Goal: Task Accomplishment & Management: Manage account settings

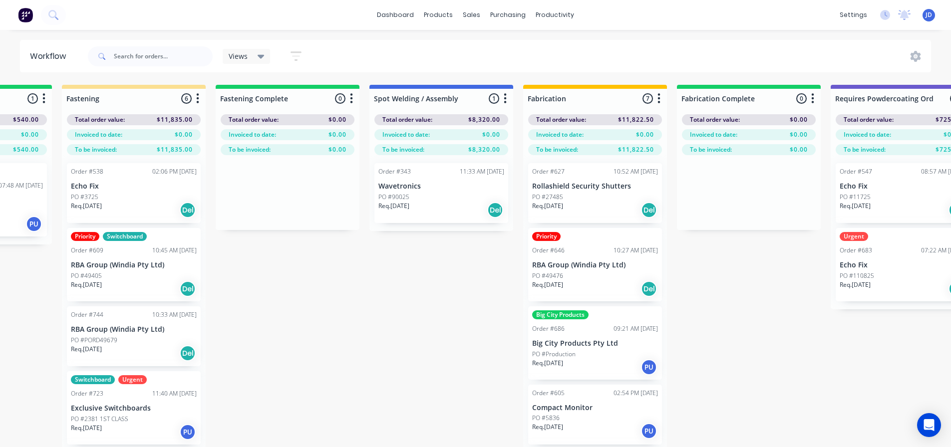
scroll to position [114, 0]
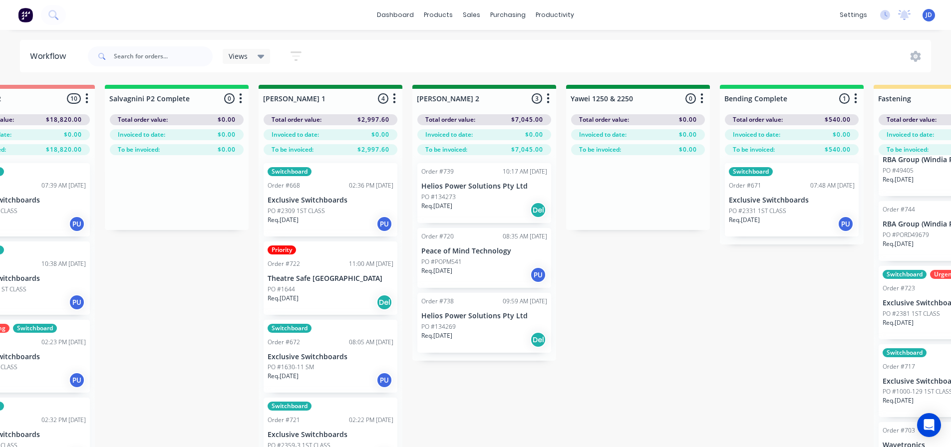
drag, startPoint x: 449, startPoint y: 327, endPoint x: 386, endPoint y: 313, distance: 64.3
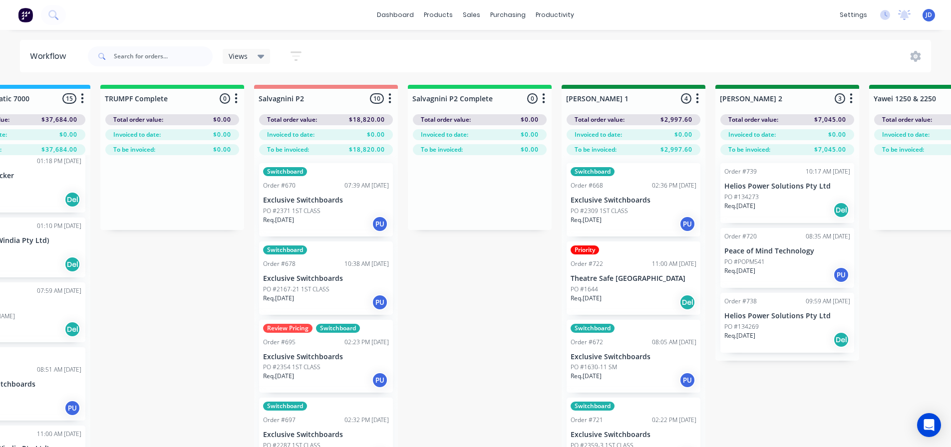
drag, startPoint x: 328, startPoint y: 268, endPoint x: 259, endPoint y: 245, distance: 73.4
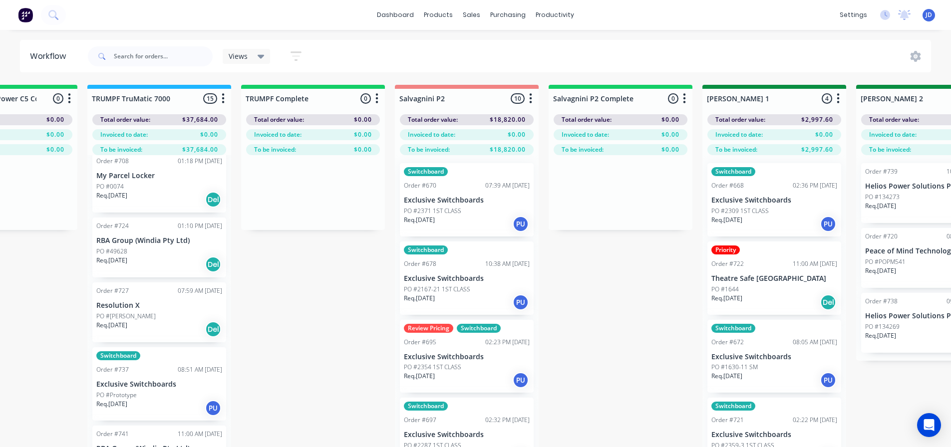
drag, startPoint x: 265, startPoint y: 277, endPoint x: 192, endPoint y: 269, distance: 73.4
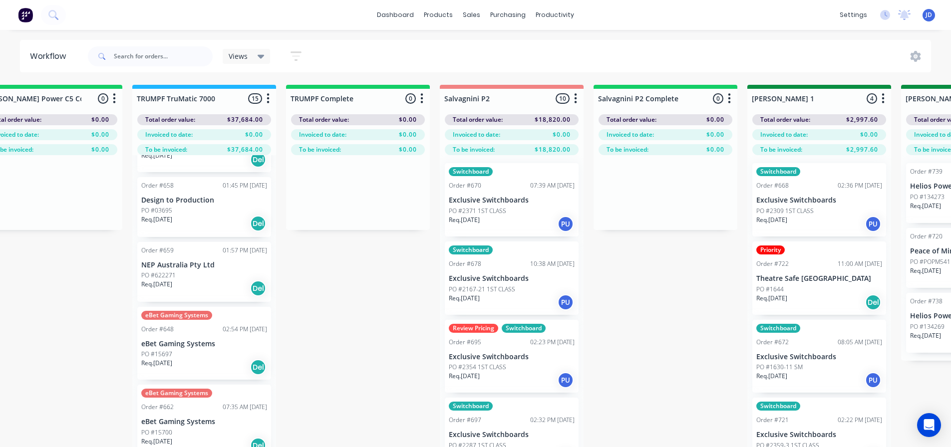
scroll to position [0, 0]
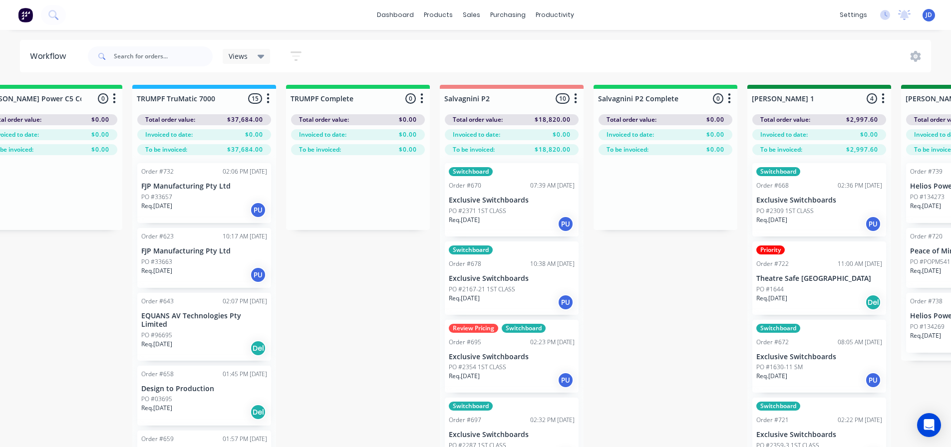
click at [199, 279] on div "Req. [DATE] PU" at bounding box center [204, 275] width 126 height 17
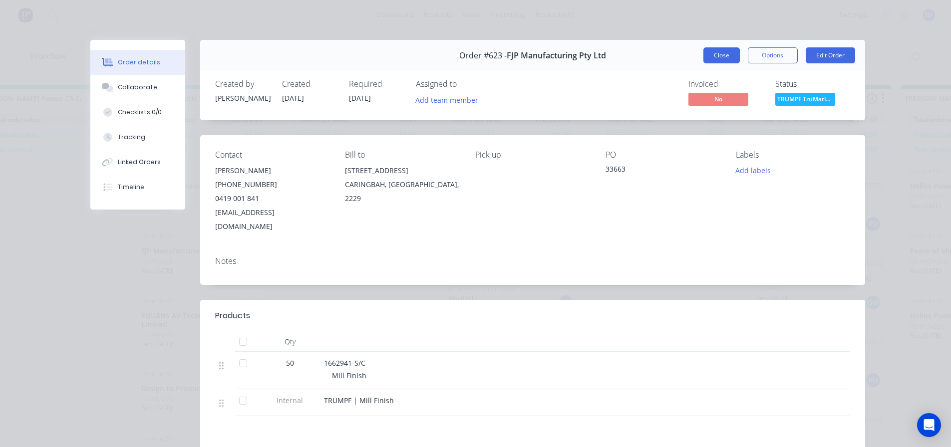
click at [710, 51] on button "Close" at bounding box center [721, 55] width 36 height 16
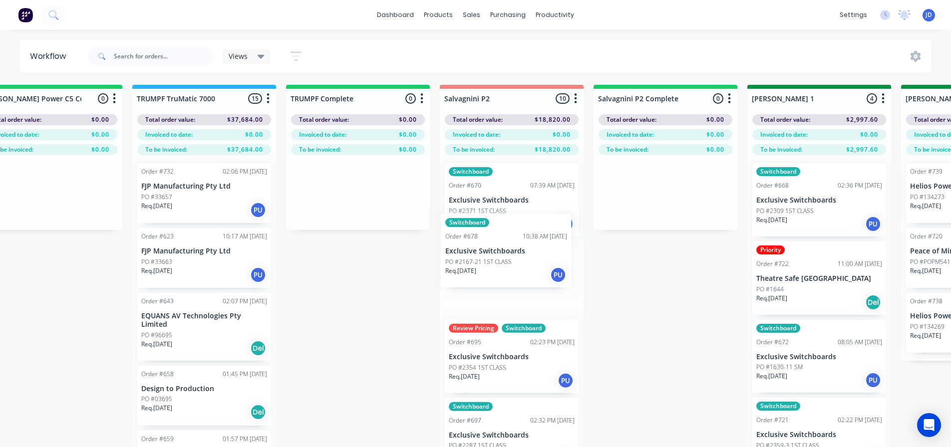
drag, startPoint x: 460, startPoint y: 258, endPoint x: 453, endPoint y: 267, distance: 10.7
click at [450, 260] on div "Switchboard Order #670 07:39 AM [DATE] Exclusive Switchboards PO #2371 1ST CLAS…" at bounding box center [512, 318] width 144 height 327
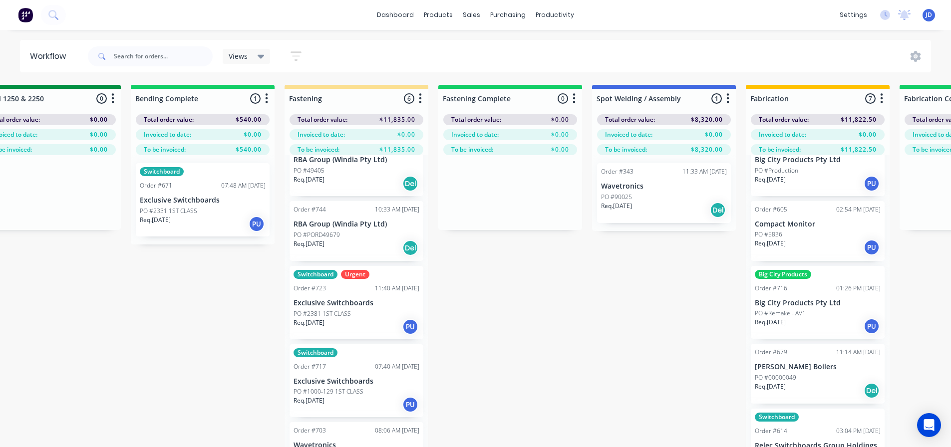
drag, startPoint x: 643, startPoint y: 319, endPoint x: 751, endPoint y: 304, distance: 108.9
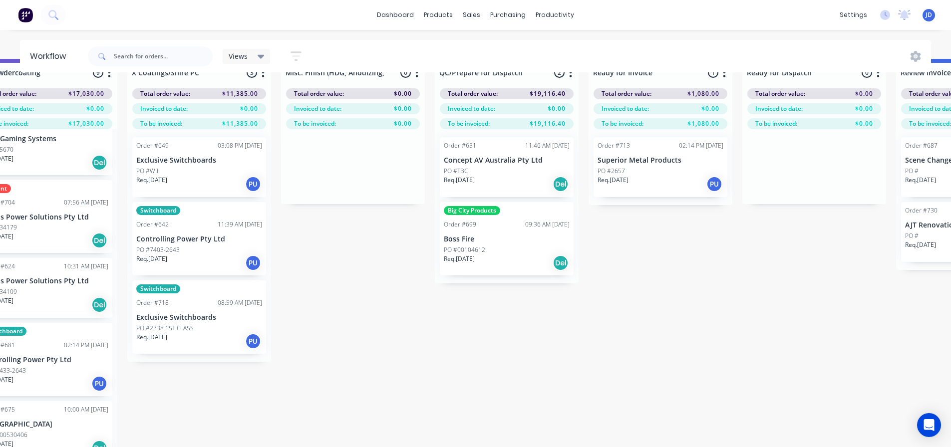
drag, startPoint x: 871, startPoint y: 362, endPoint x: 850, endPoint y: 344, distance: 27.2
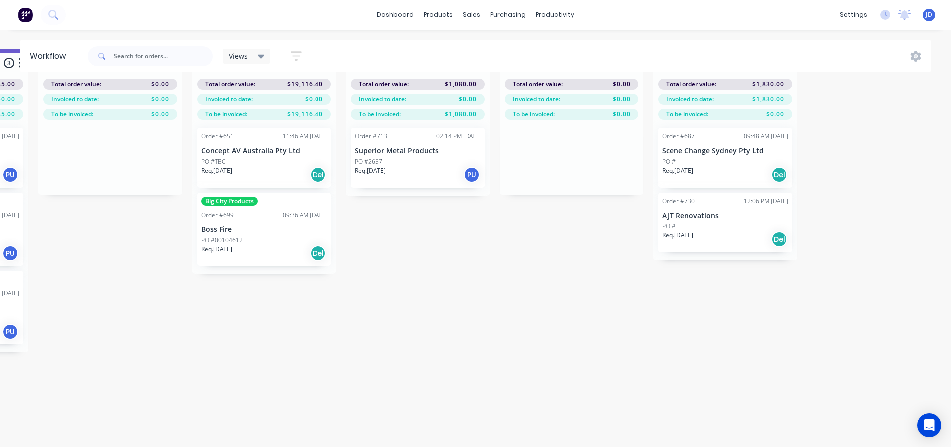
scroll to position [43, 1892]
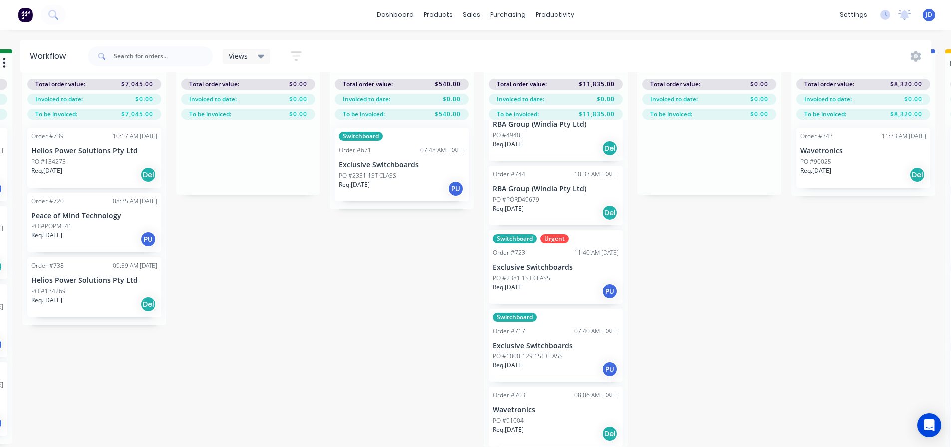
drag, startPoint x: 455, startPoint y: 311, endPoint x: 411, endPoint y: 303, distance: 44.6
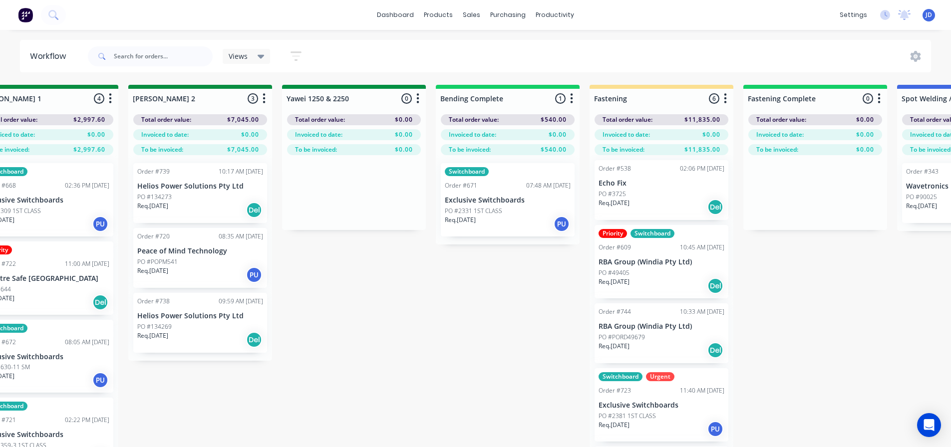
scroll to position [0, 0]
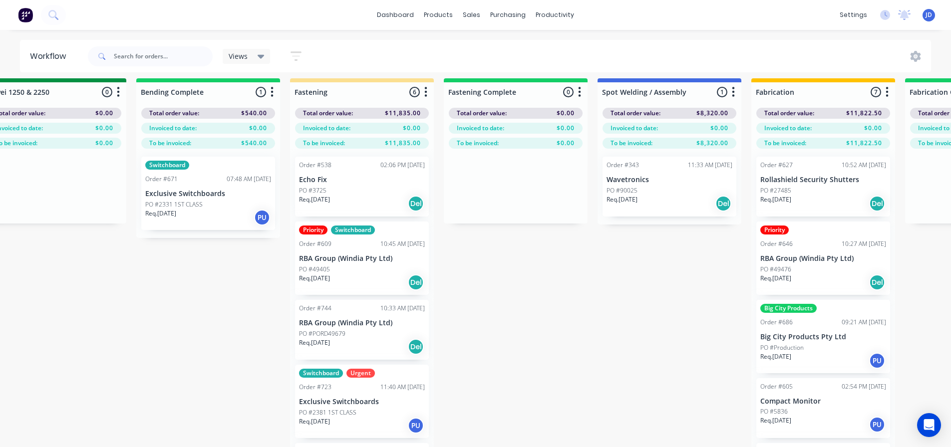
drag, startPoint x: 768, startPoint y: 310, endPoint x: 836, endPoint y: 311, distance: 67.9
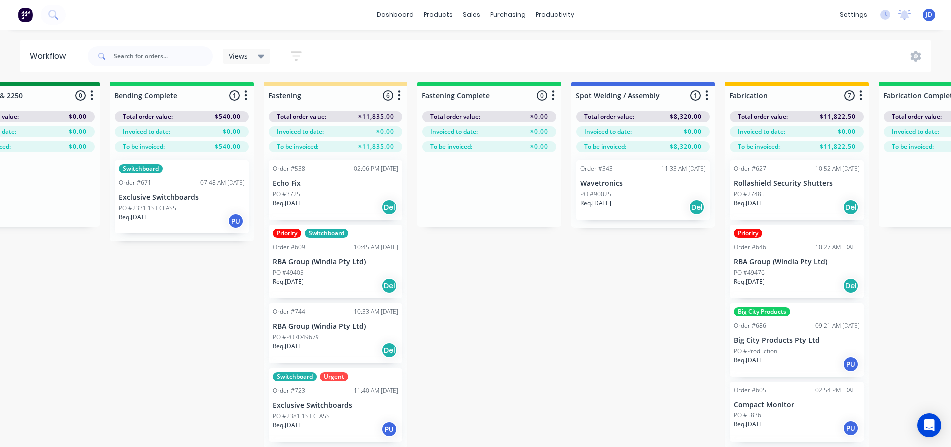
scroll to position [0, 2218]
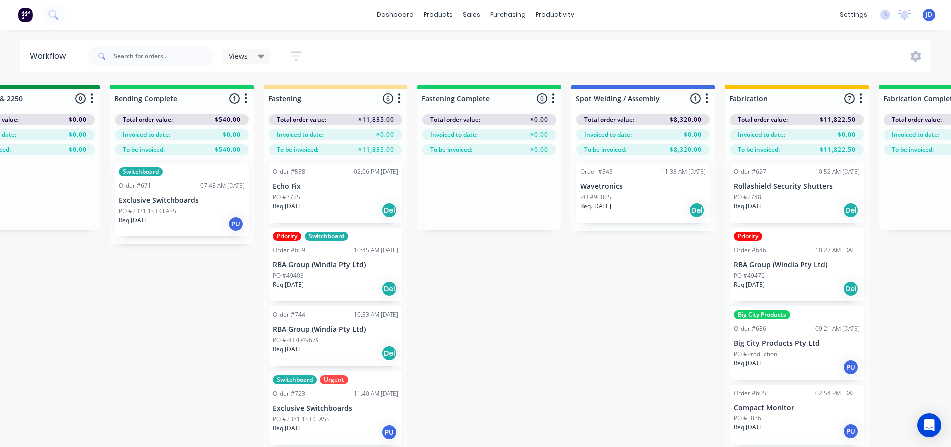
click at [480, 290] on div "On Hold 1 Status colour #FF4949 hex #FF4949 Save Cancel Notifications Email SMS…" at bounding box center [55, 284] width 4560 height 398
click at [481, 302] on div "On Hold 1 Status colour #FF4949 hex #FF4949 Save Cancel Notifications Email SMS…" at bounding box center [55, 284] width 4560 height 398
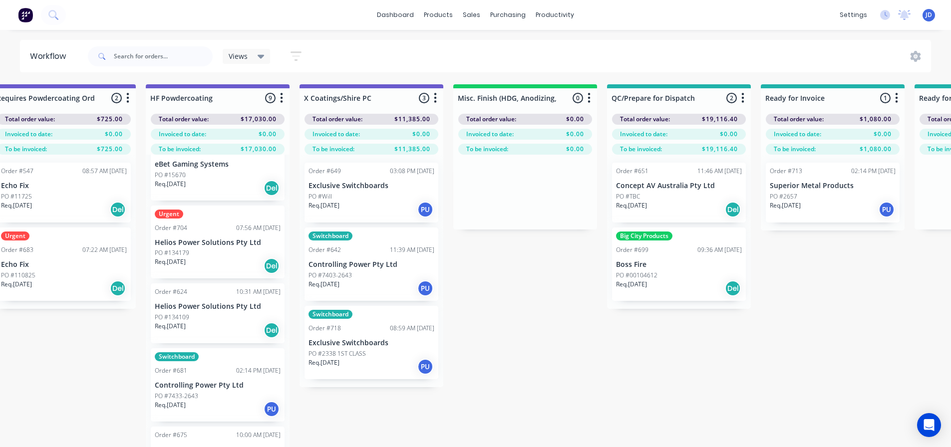
drag, startPoint x: 466, startPoint y: 322, endPoint x: 510, endPoint y: 344, distance: 49.1
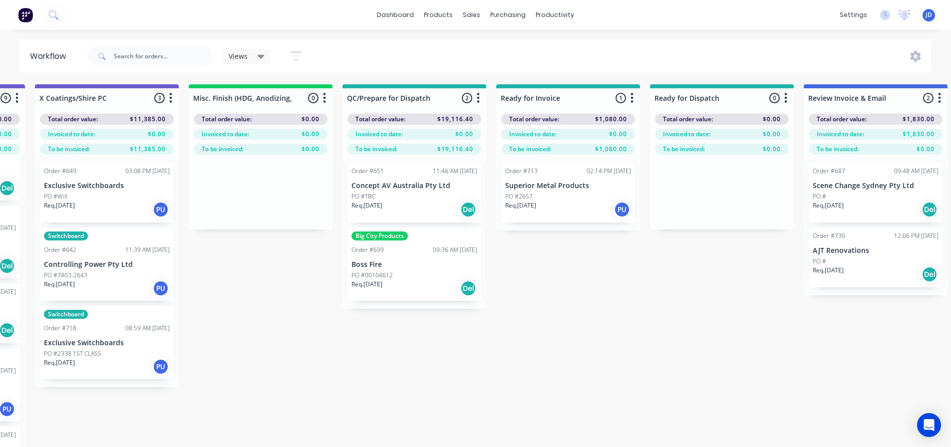
scroll to position [0, 3673]
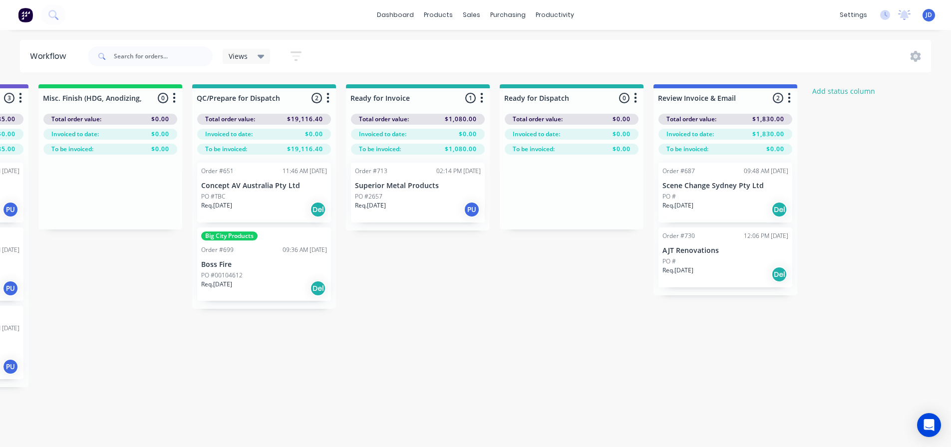
drag, startPoint x: 403, startPoint y: 426, endPoint x: 584, endPoint y: 414, distance: 181.1
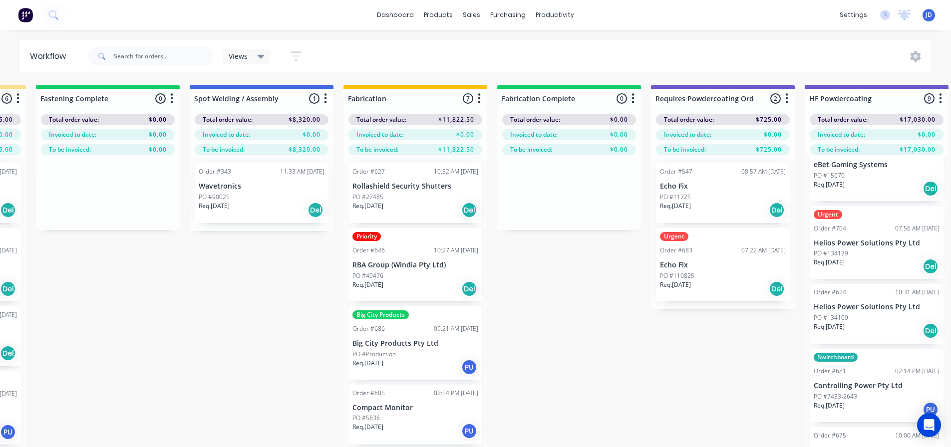
drag, startPoint x: 626, startPoint y: 389, endPoint x: 418, endPoint y: 323, distance: 218.3
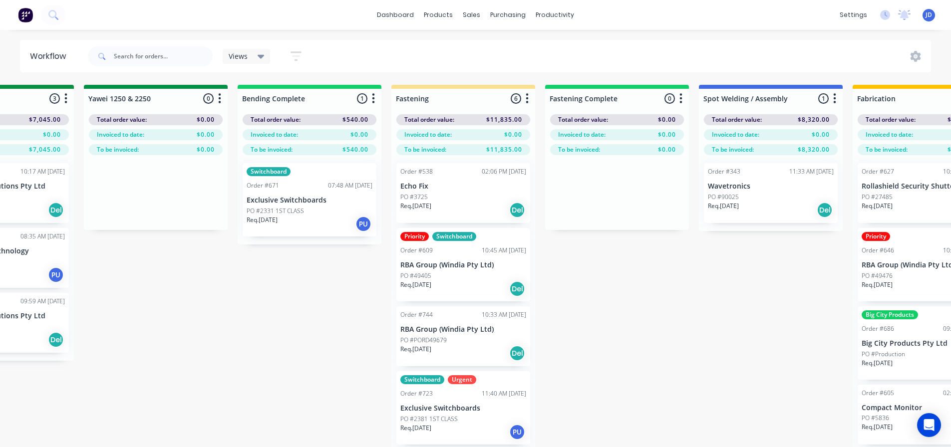
drag, startPoint x: 331, startPoint y: 357, endPoint x: 481, endPoint y: 342, distance: 150.5
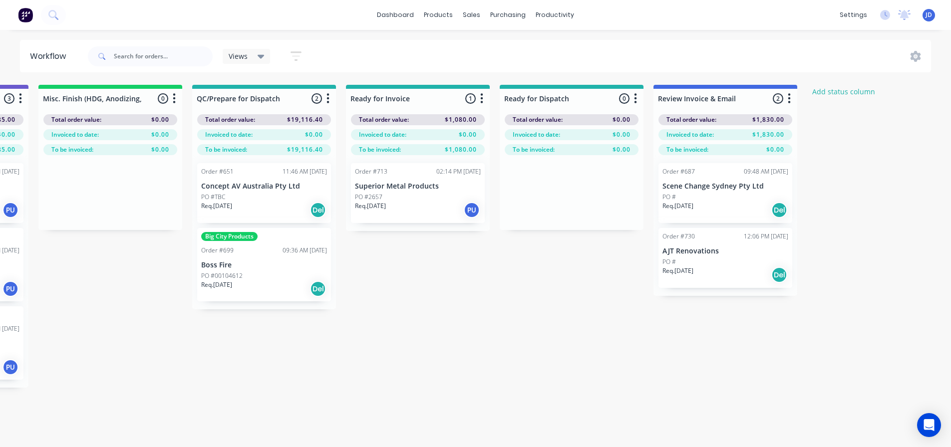
drag, startPoint x: 519, startPoint y: 347, endPoint x: 630, endPoint y: 333, distance: 112.2
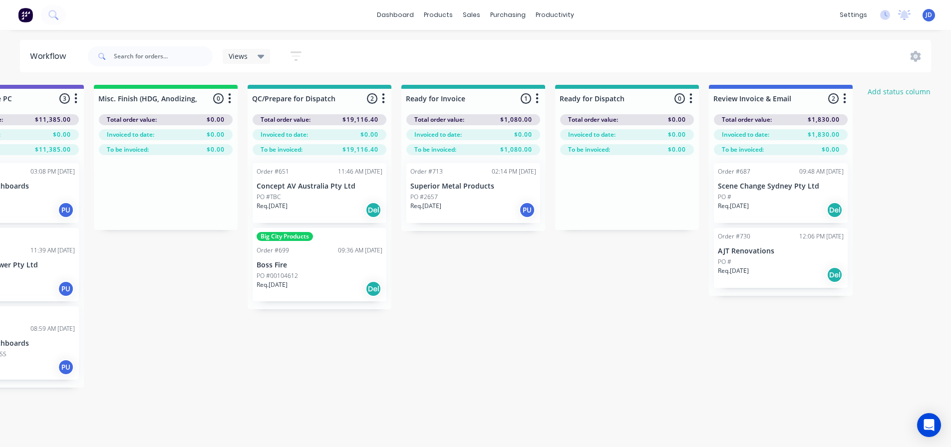
scroll to position [0, 3151]
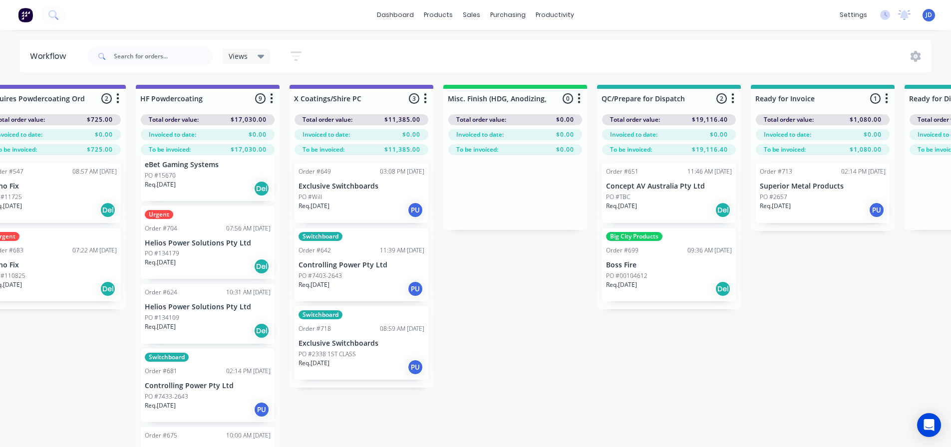
drag, startPoint x: 646, startPoint y: 397, endPoint x: 510, endPoint y: 350, distance: 143.5
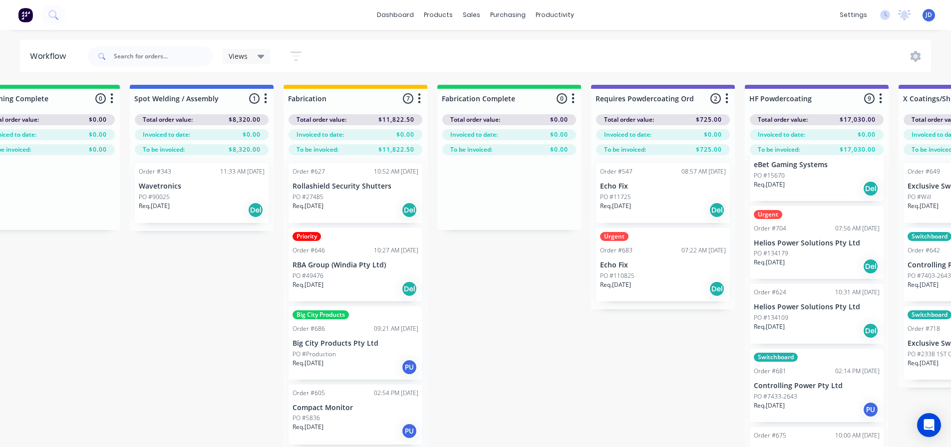
drag, startPoint x: 793, startPoint y: 359, endPoint x: 649, endPoint y: 301, distance: 154.5
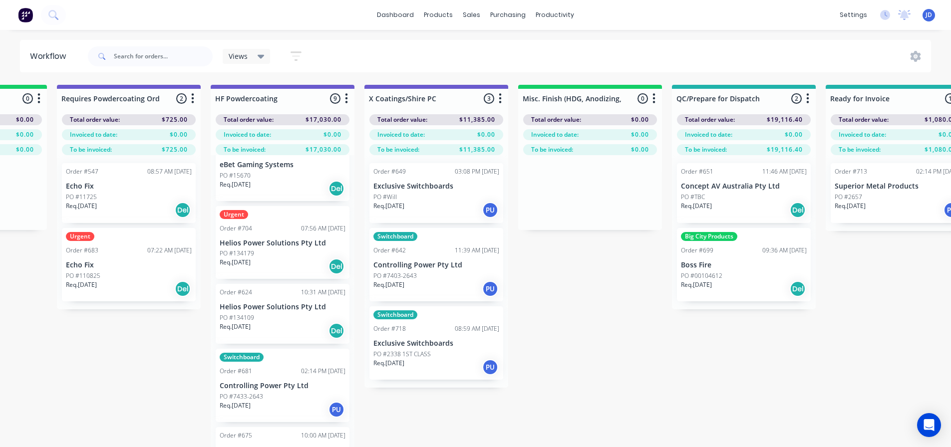
scroll to position [0, 3673]
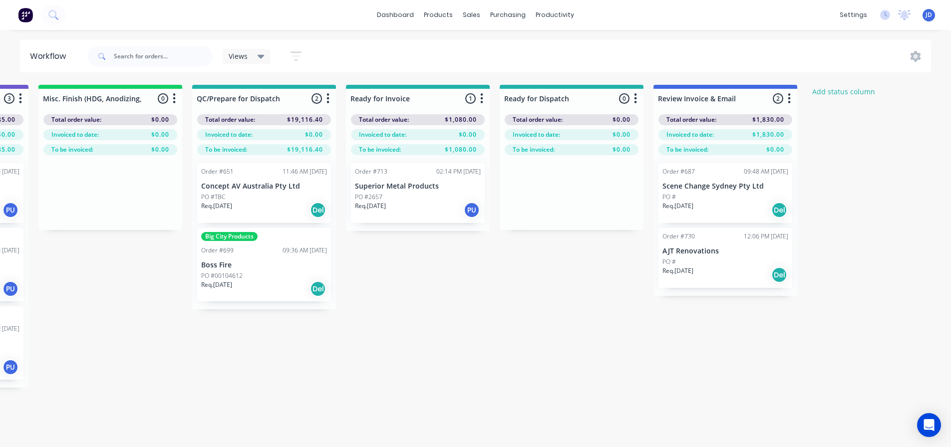
drag, startPoint x: 426, startPoint y: 383, endPoint x: 561, endPoint y: 355, distance: 137.6
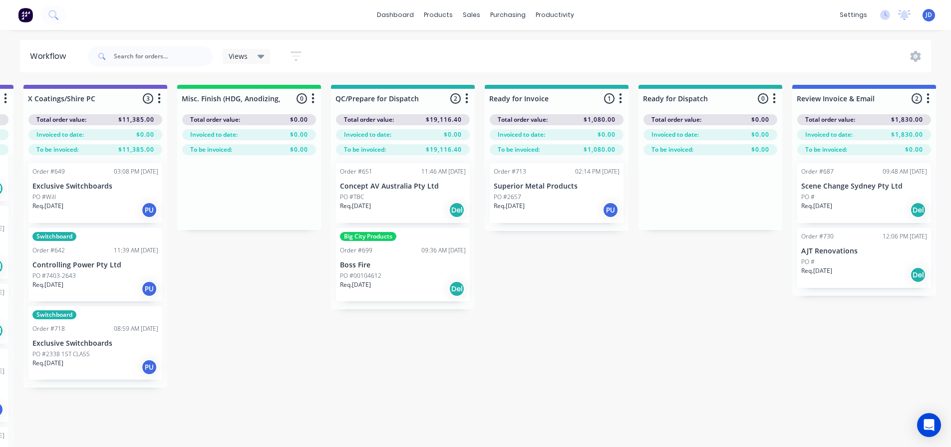
scroll to position [0, 3458]
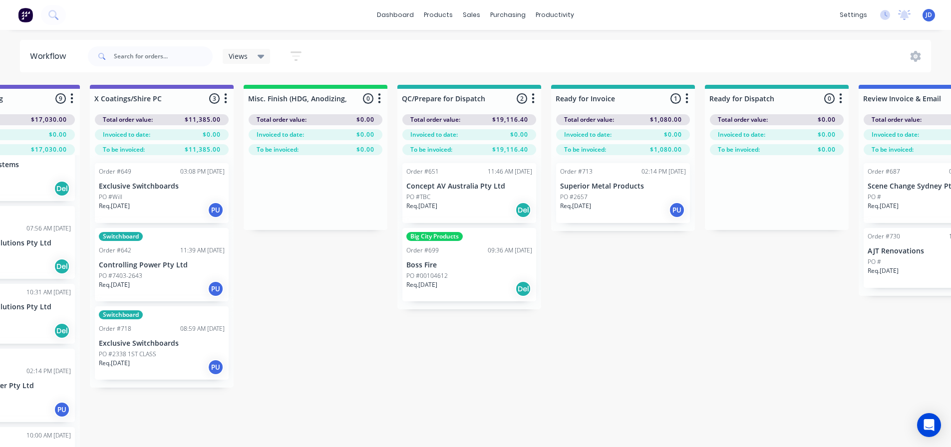
drag, startPoint x: 623, startPoint y: 377, endPoint x: 567, endPoint y: 365, distance: 57.6
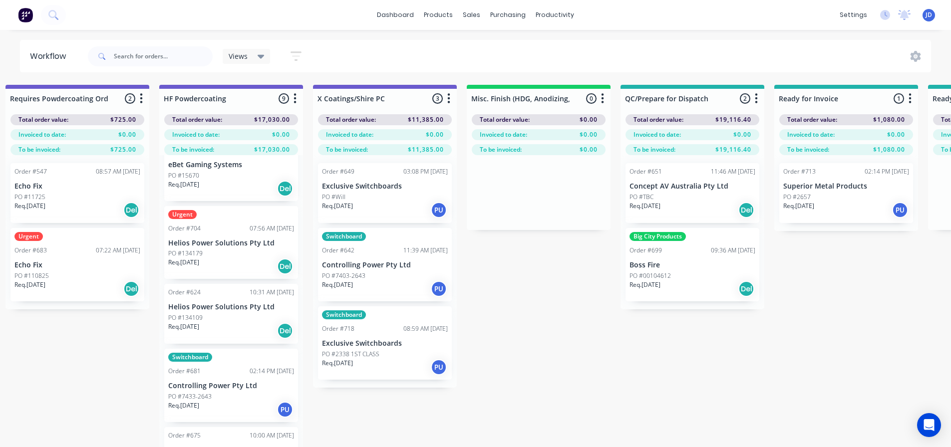
scroll to position [0, 3184]
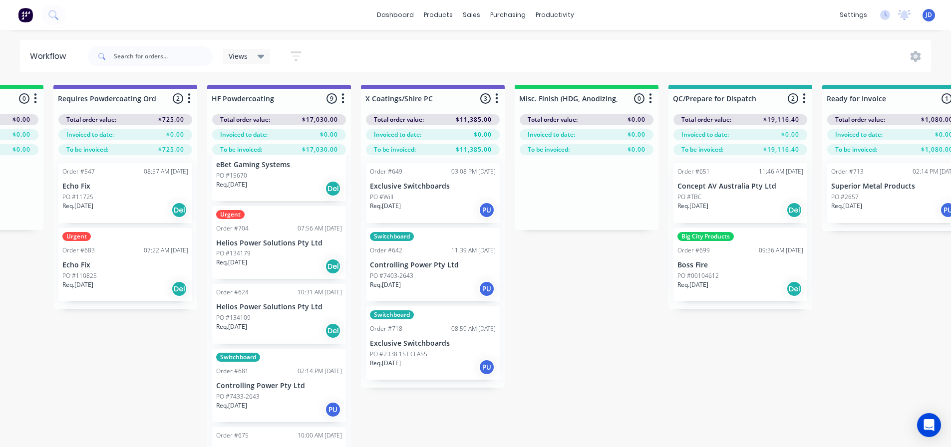
drag, startPoint x: 403, startPoint y: 408, endPoint x: 335, endPoint y: 371, distance: 77.3
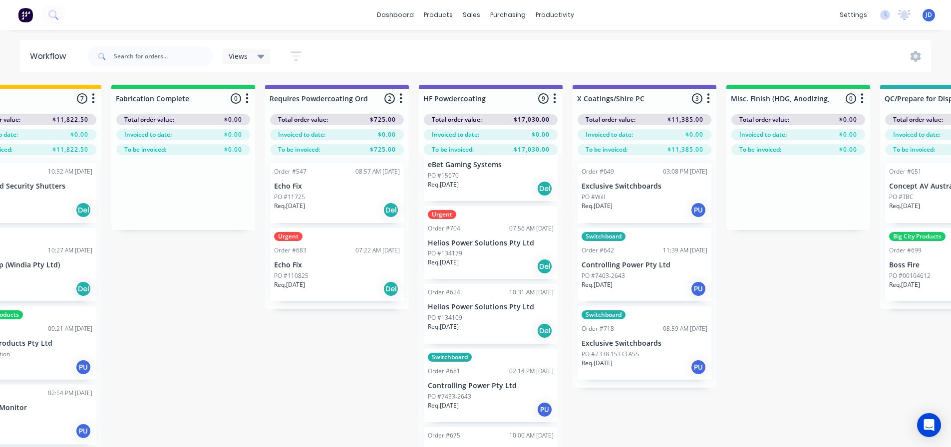
drag, startPoint x: 179, startPoint y: 374, endPoint x: 89, endPoint y: 365, distance: 90.3
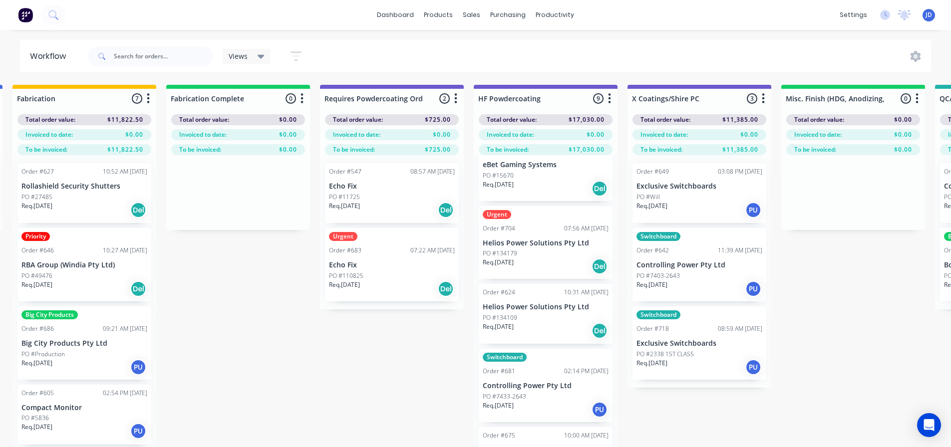
scroll to position [1, 2794]
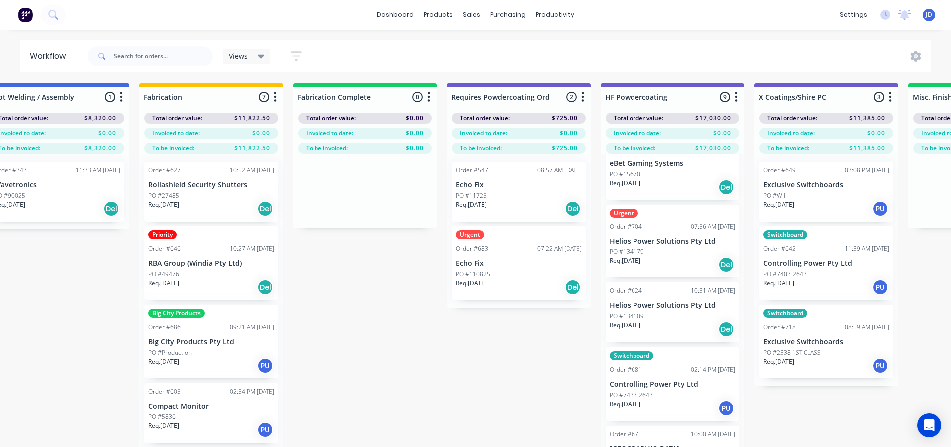
drag, startPoint x: 266, startPoint y: 364, endPoint x: 234, endPoint y: 343, distance: 38.5
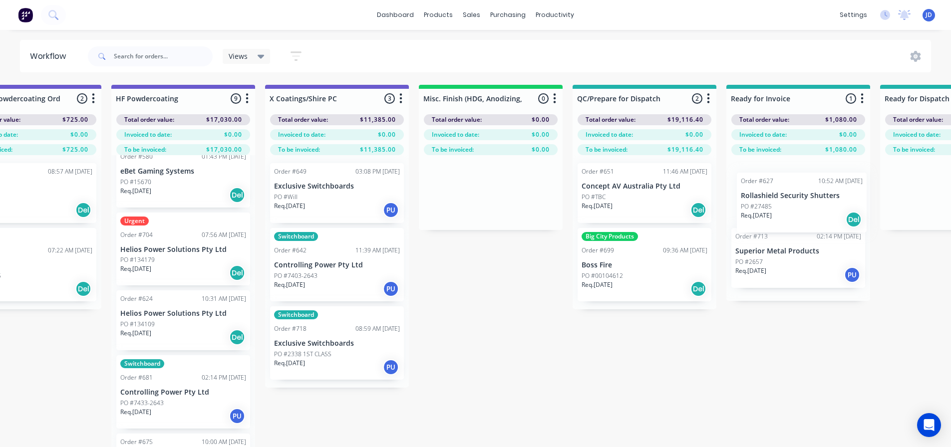
scroll to position [0, 3293]
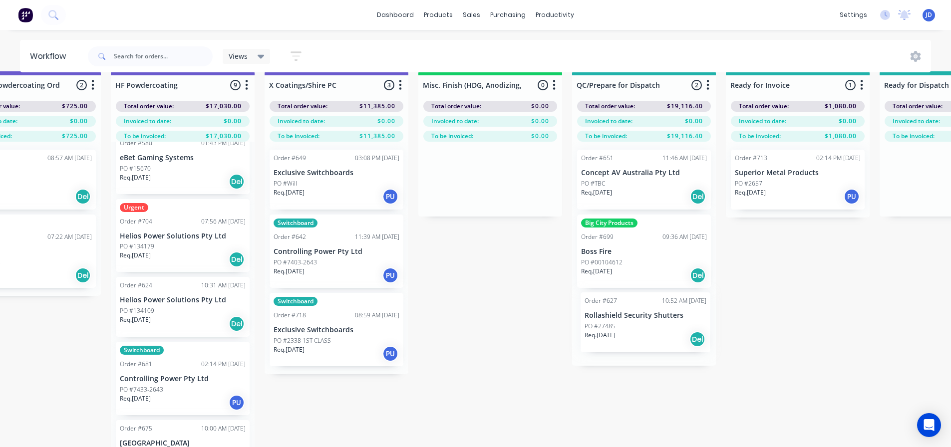
drag, startPoint x: 215, startPoint y: 205, endPoint x: 646, endPoint y: 334, distance: 450.2
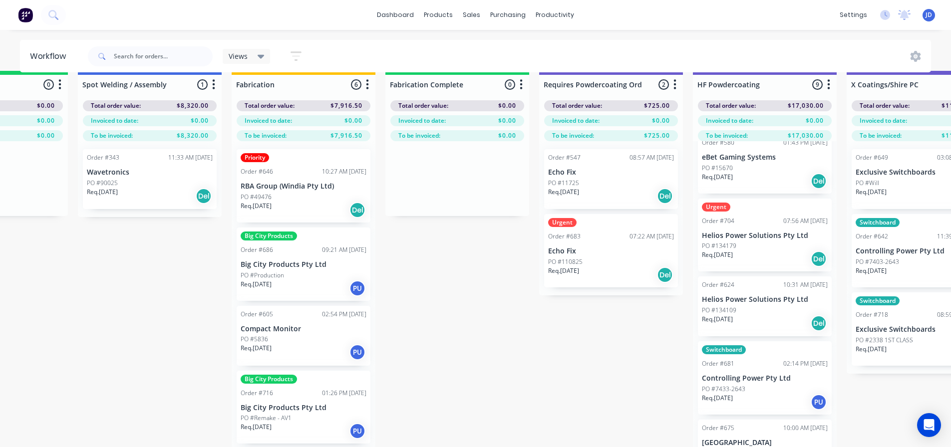
drag, startPoint x: 518, startPoint y: 337, endPoint x: 422, endPoint y: 331, distance: 96.0
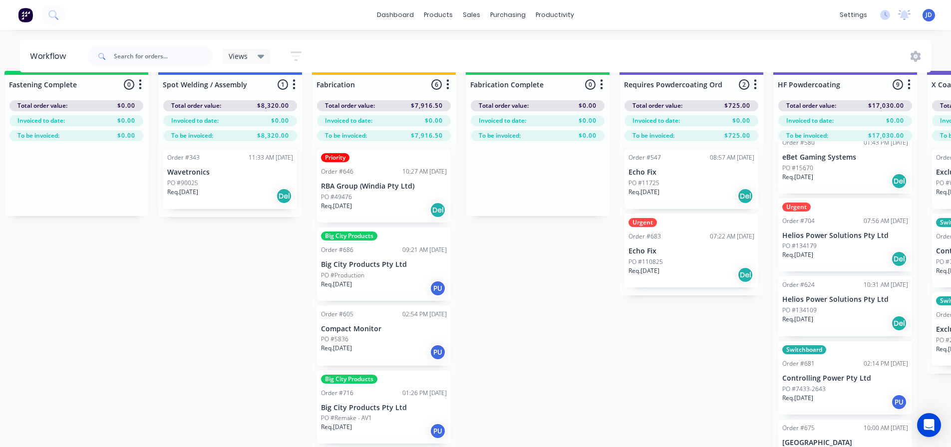
click at [374, 210] on div "Req. [DATE] Del" at bounding box center [384, 210] width 126 height 17
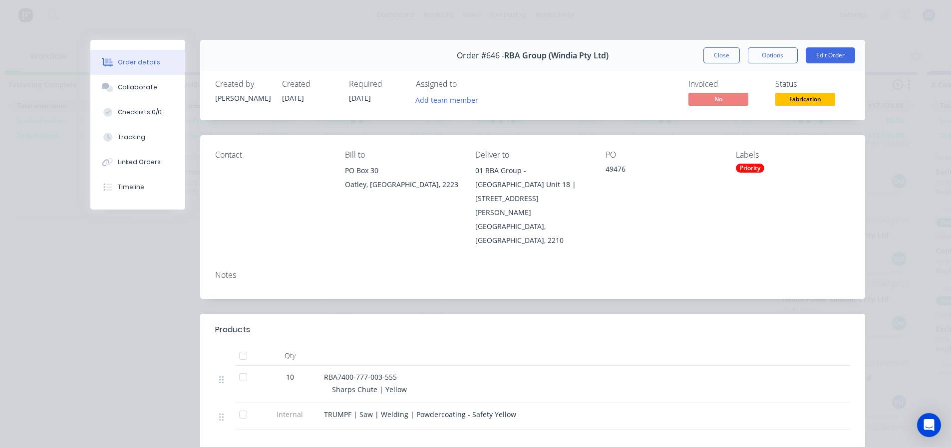
drag, startPoint x: 721, startPoint y: 50, endPoint x: 632, endPoint y: 79, distance: 93.9
click at [720, 51] on button "Close" at bounding box center [721, 55] width 36 height 16
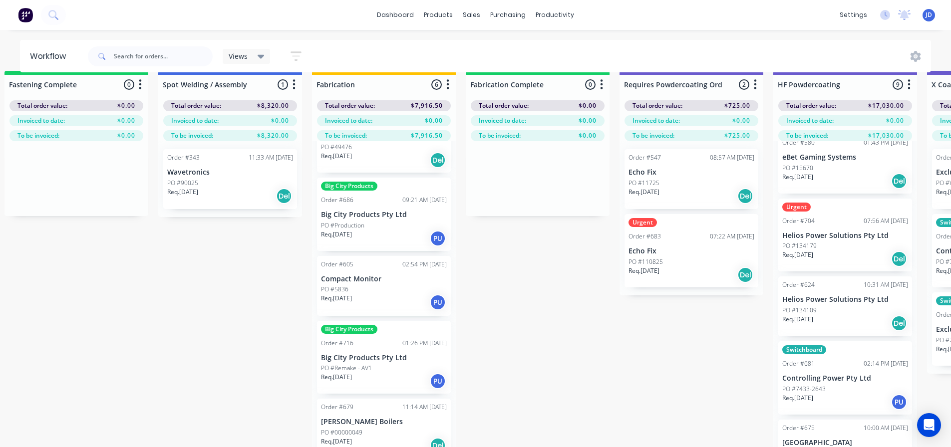
scroll to position [100, 0]
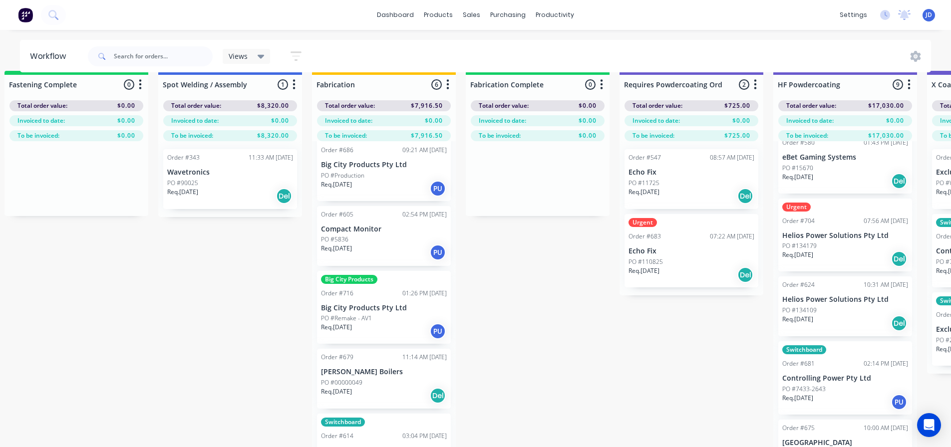
click at [360, 166] on p "Big City Products Pty Ltd" at bounding box center [384, 165] width 126 height 8
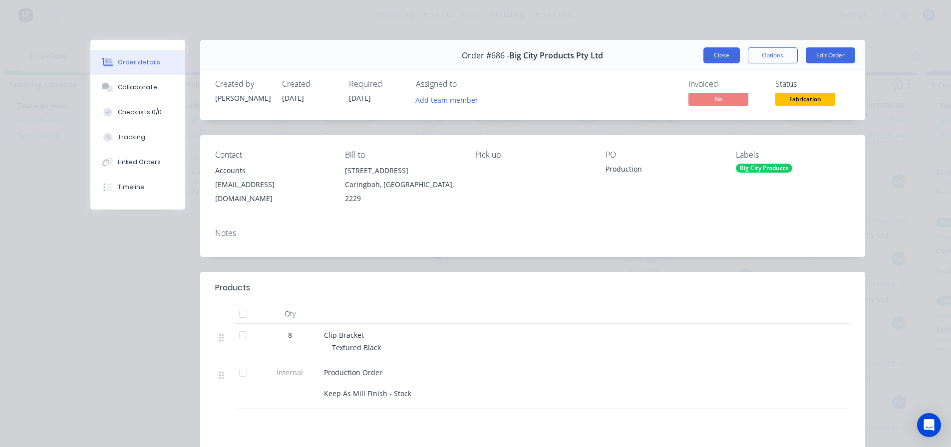
click at [712, 55] on button "Close" at bounding box center [721, 55] width 36 height 16
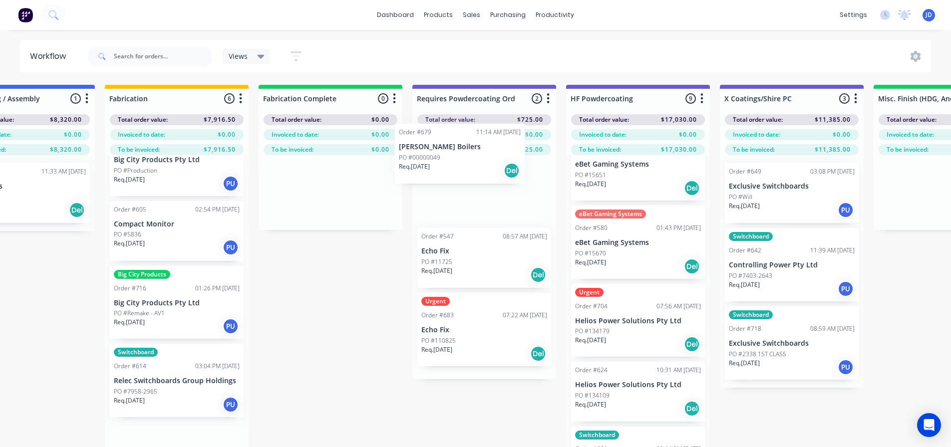
scroll to position [0, 0]
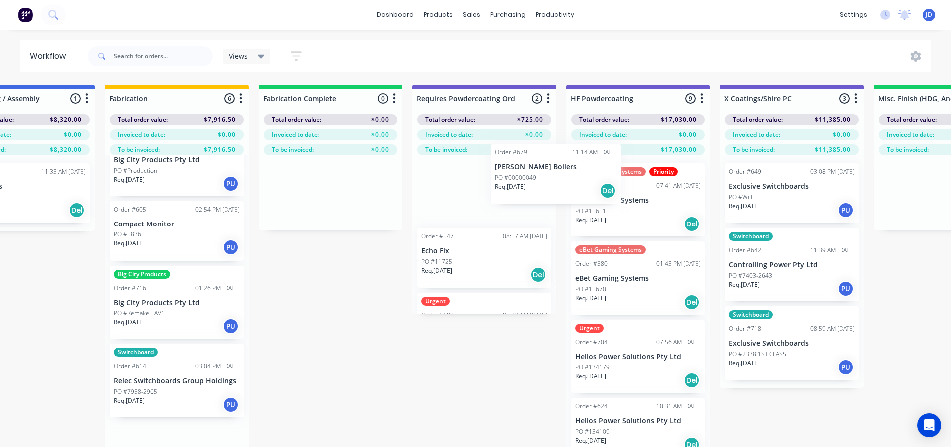
drag, startPoint x: 369, startPoint y: 376, endPoint x: 494, endPoint y: 189, distance: 225.0
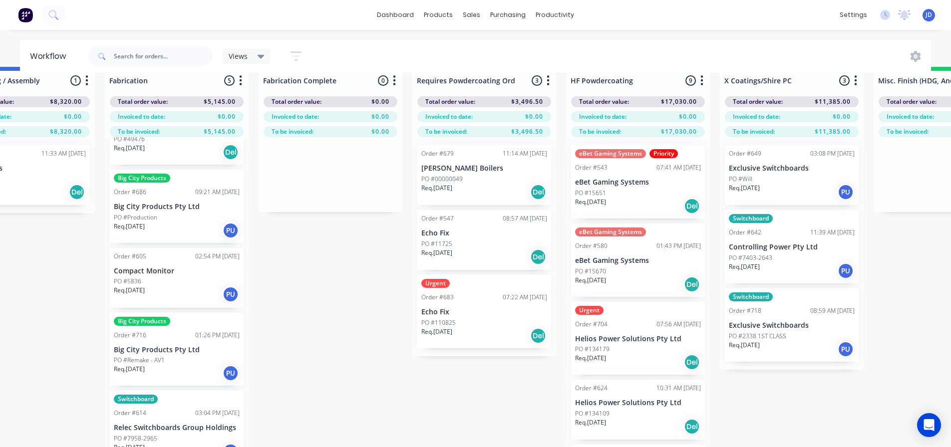
scroll to position [43, 2838]
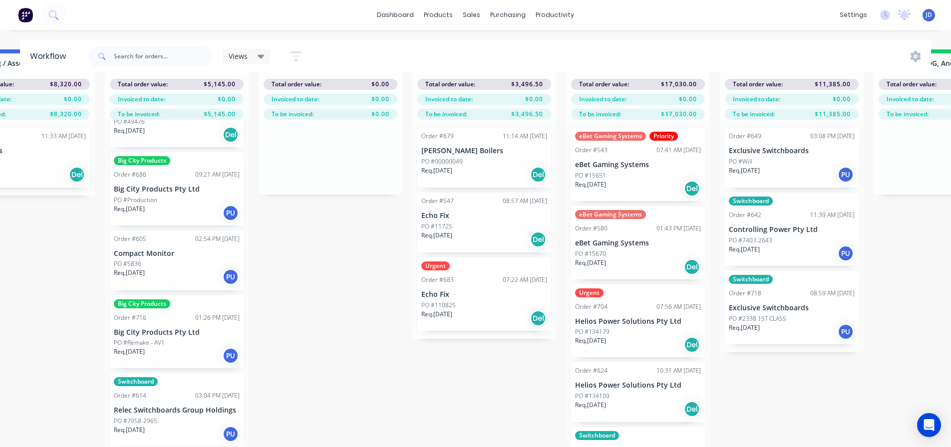
click at [187, 426] on div "Req. [DATE] PU" at bounding box center [177, 434] width 126 height 17
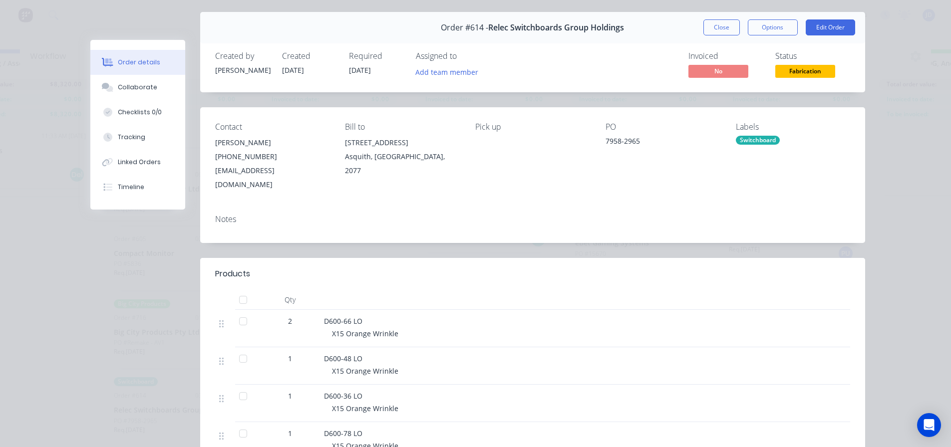
scroll to position [0, 0]
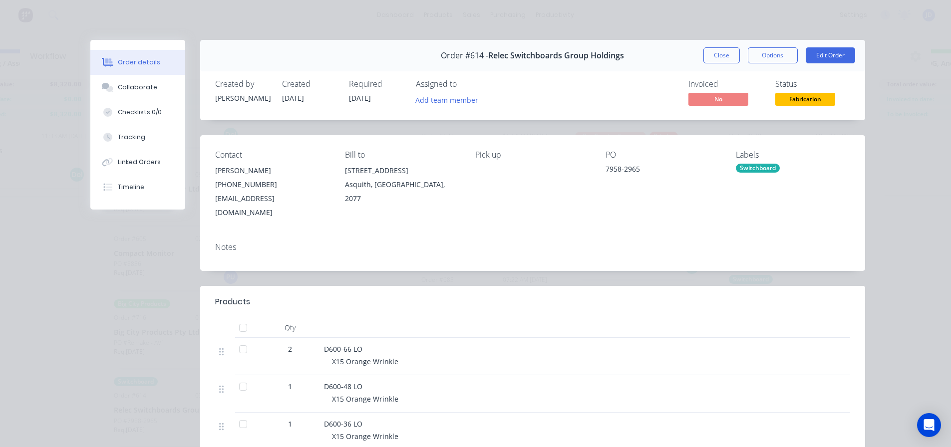
click at [713, 62] on button "Close" at bounding box center [721, 55] width 36 height 16
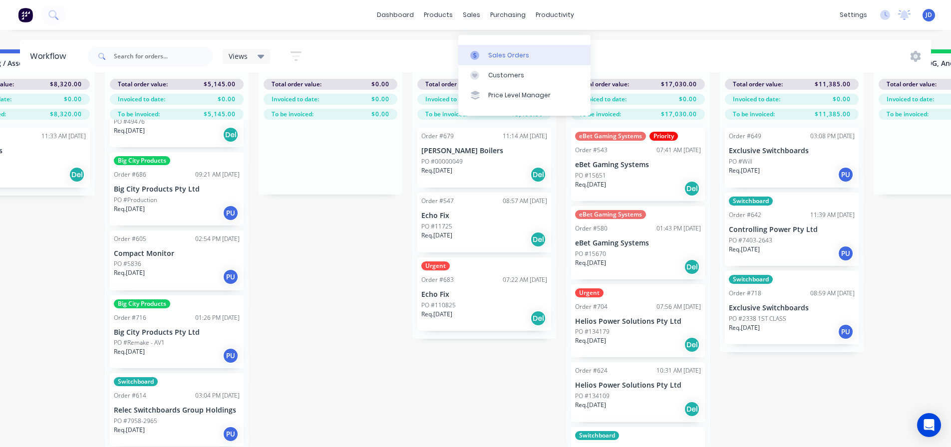
click at [464, 45] on link "Sales Orders" at bounding box center [524, 55] width 132 height 20
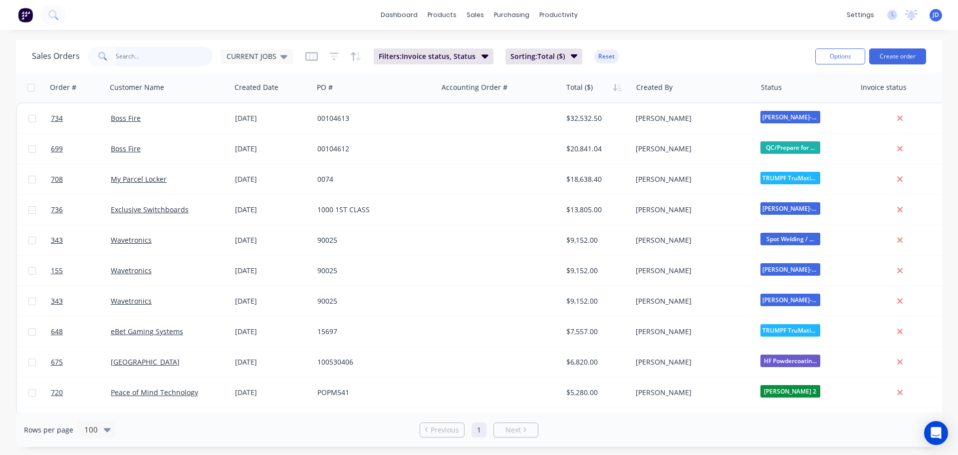
drag, startPoint x: 158, startPoint y: 52, endPoint x: 161, endPoint y: 48, distance: 5.1
click at [158, 53] on input "text" at bounding box center [164, 56] width 97 height 20
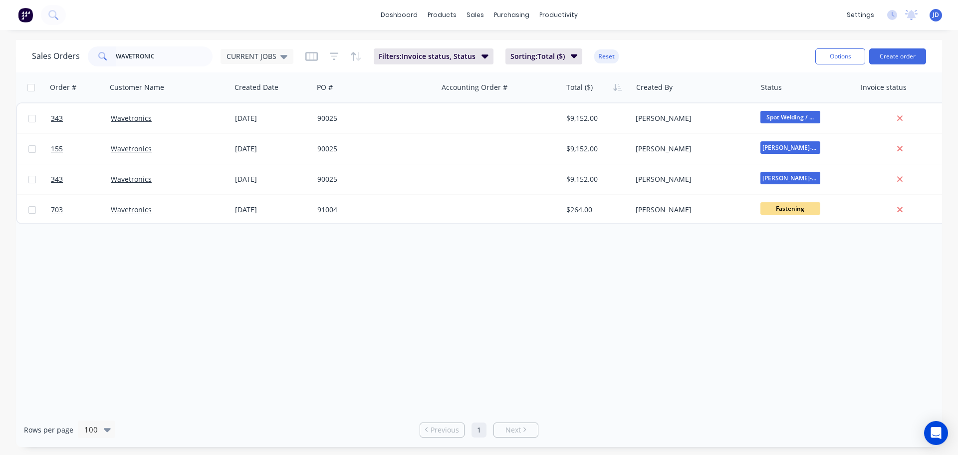
click at [253, 44] on div "Sales Orders WAVETRONIC CURRENT JOBS Filters: Invoice status, Status Sorting: T…" at bounding box center [420, 56] width 776 height 24
click at [260, 53] on span "CURRENT JOBS" at bounding box center [252, 56] width 50 height 10
click at [231, 143] on button "None" at bounding box center [281, 141] width 114 height 11
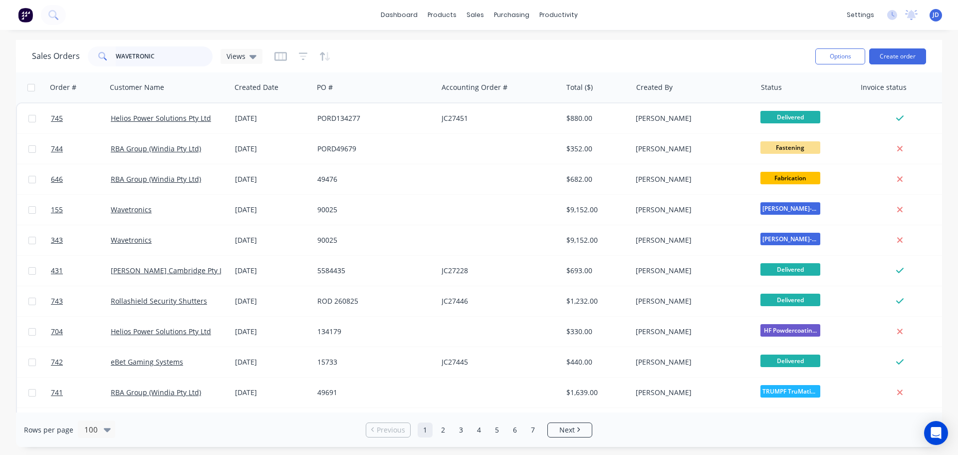
click at [169, 56] on input "WAVETRONIC" at bounding box center [164, 56] width 97 height 20
type input "WAVETRONI"
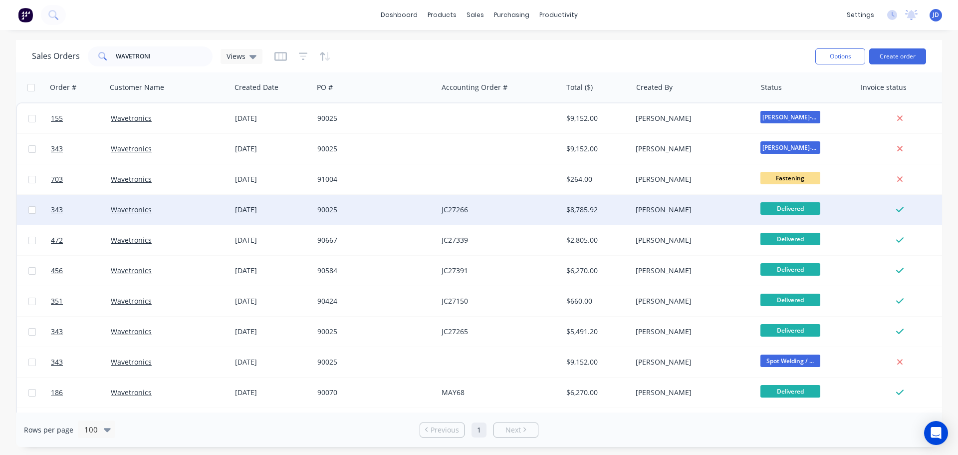
click at [531, 209] on div "JC27266" at bounding box center [497, 210] width 111 height 10
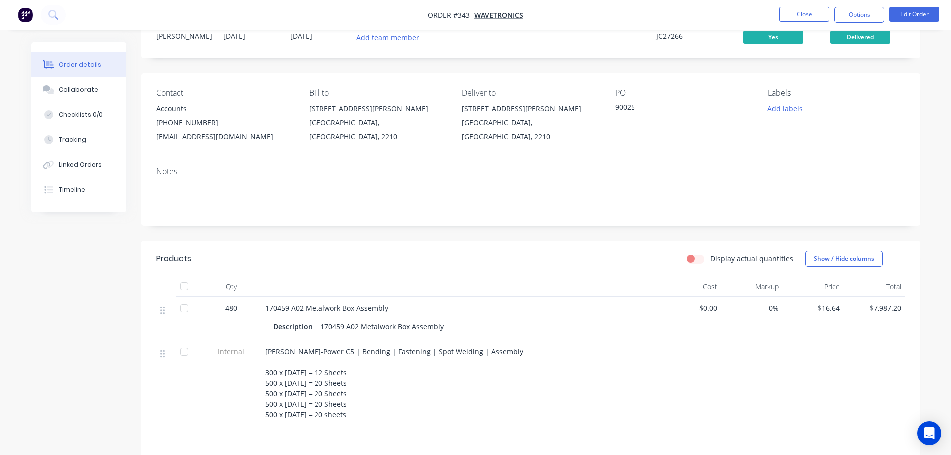
scroll to position [100, 0]
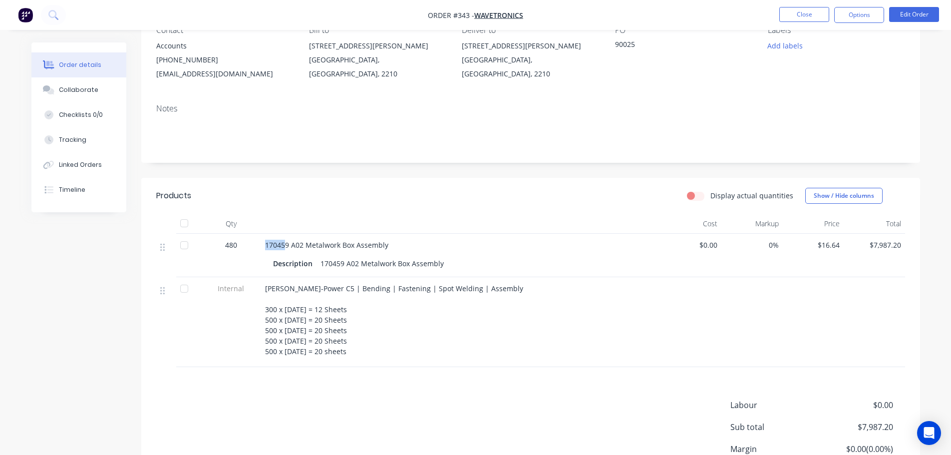
drag, startPoint x: 284, startPoint y: 249, endPoint x: 243, endPoint y: 231, distance: 44.5
click at [237, 236] on div "480 170459 A02 Metalwork Box Assembly Description 170459 A02 Metalwork Box Asse…" at bounding box center [530, 255] width 749 height 43
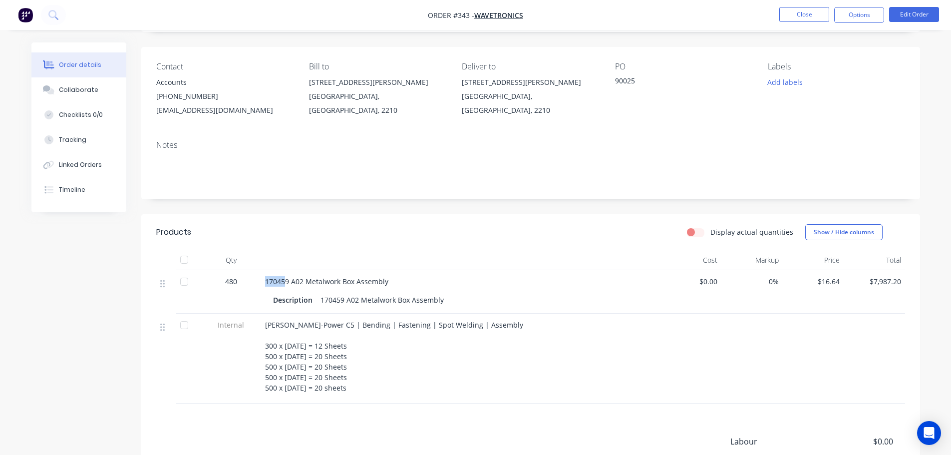
scroll to position [0, 0]
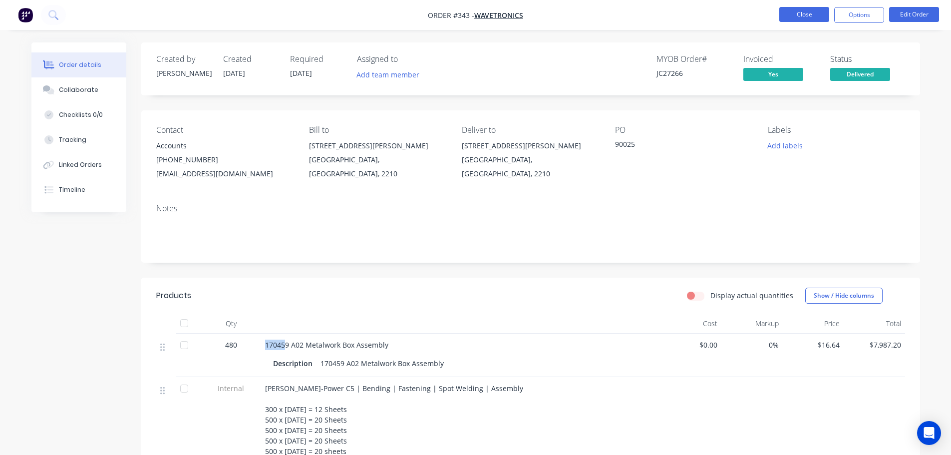
click at [808, 12] on button "Close" at bounding box center [804, 14] width 50 height 15
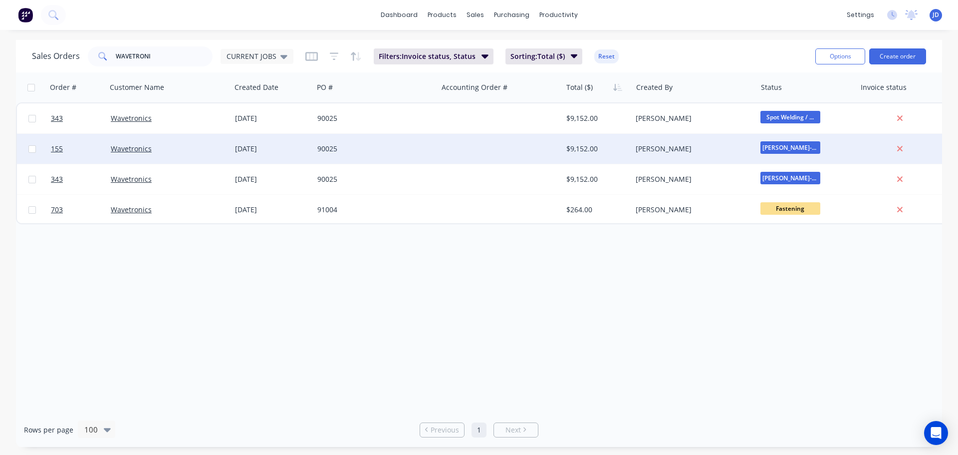
click at [495, 145] on div at bounding box center [500, 149] width 124 height 30
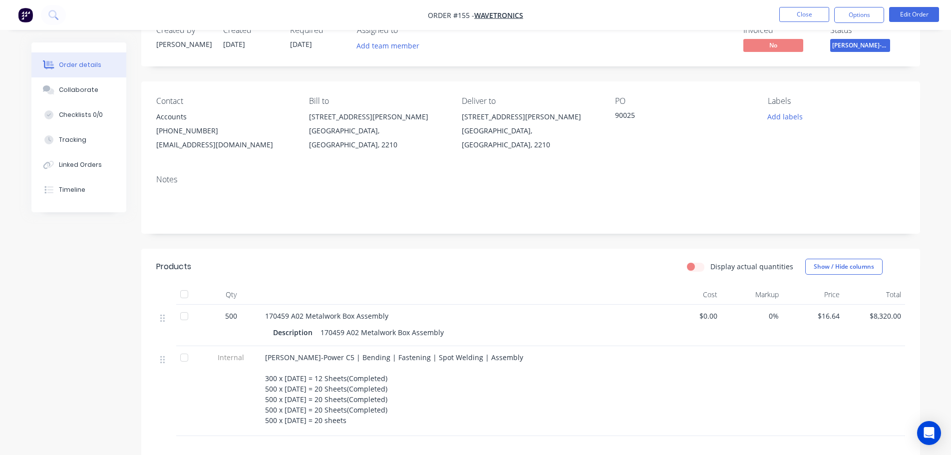
scroll to position [188, 0]
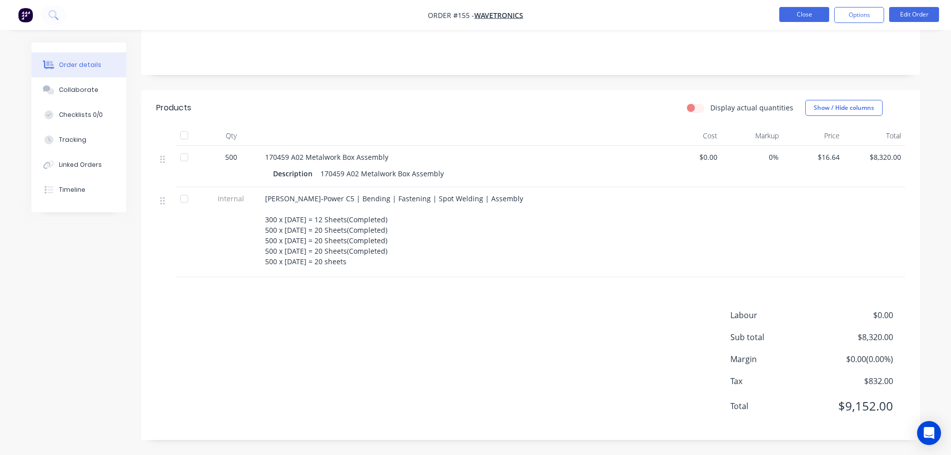
click at [791, 12] on button "Close" at bounding box center [804, 14] width 50 height 15
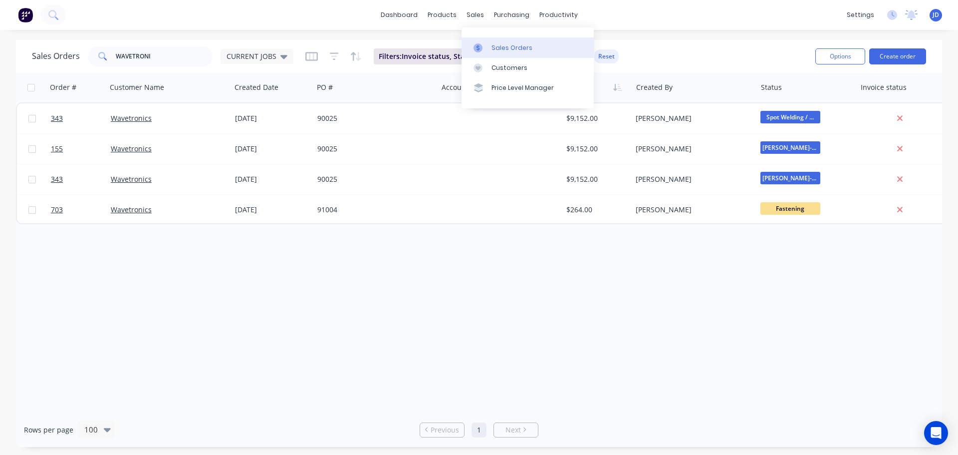
click at [485, 39] on link "Sales Orders" at bounding box center [528, 47] width 132 height 20
click at [477, 52] on icon at bounding box center [478, 47] width 9 height 9
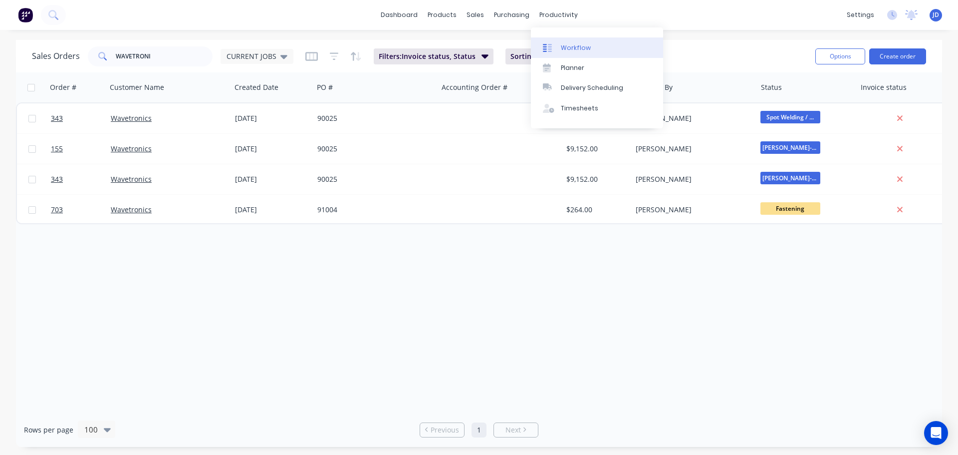
click at [562, 46] on div "Workflow" at bounding box center [576, 47] width 30 height 9
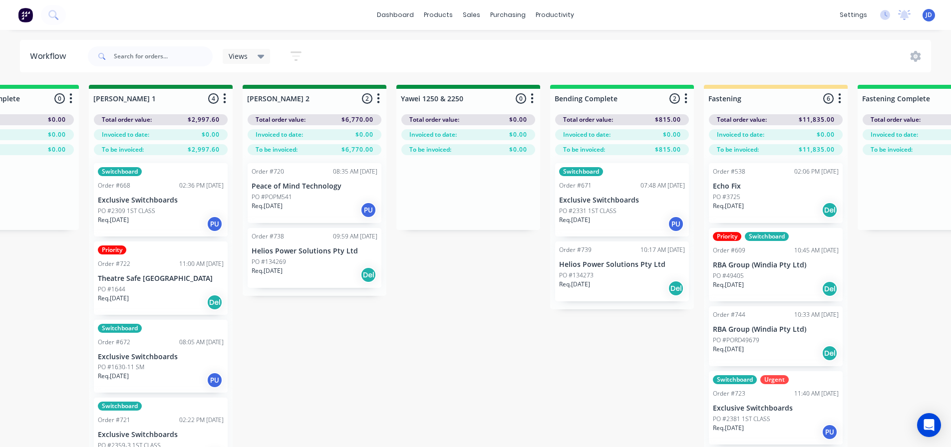
scroll to position [0, 3124]
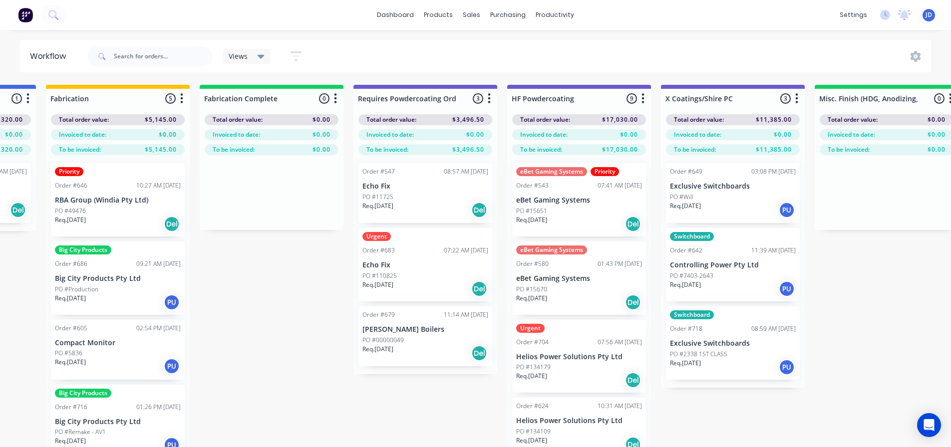
drag, startPoint x: 505, startPoint y: 277, endPoint x: 633, endPoint y: 263, distance: 129.0
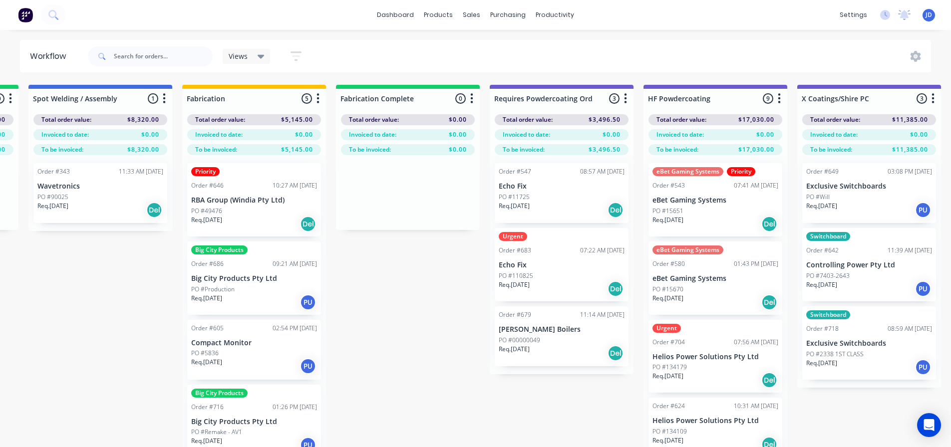
drag, startPoint x: 588, startPoint y: 304, endPoint x: 519, endPoint y: 299, distance: 69.1
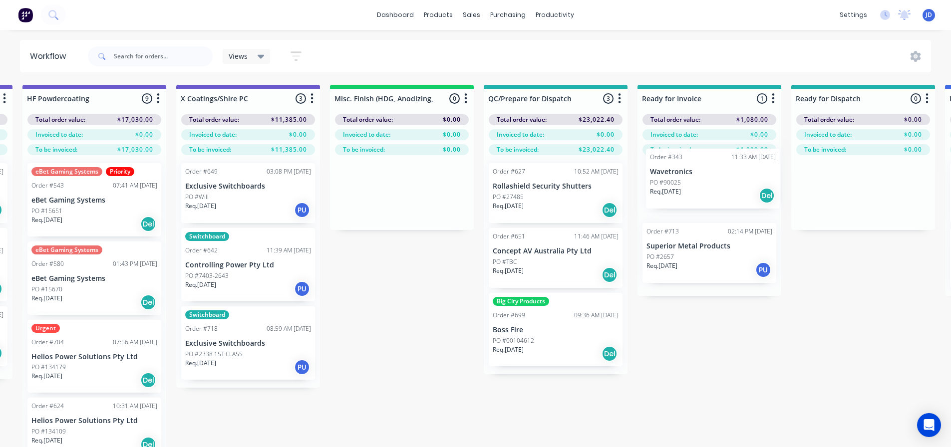
scroll to position [0, 3384]
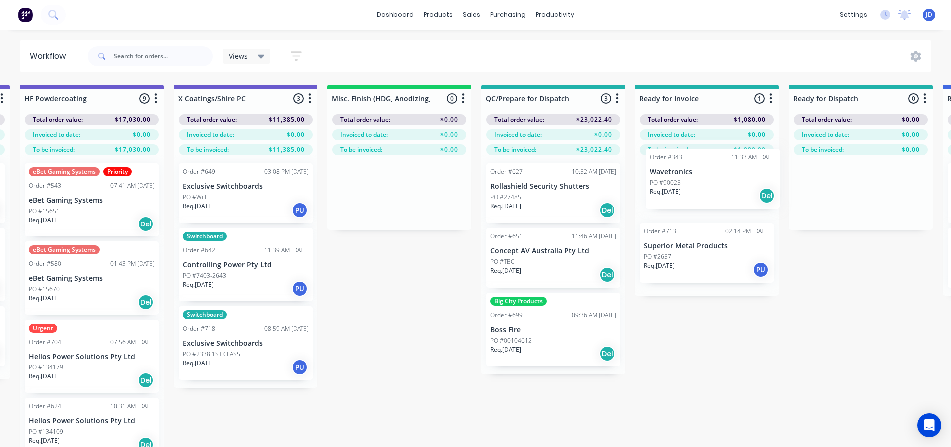
drag, startPoint x: 487, startPoint y: 212, endPoint x: 695, endPoint y: 184, distance: 209.5
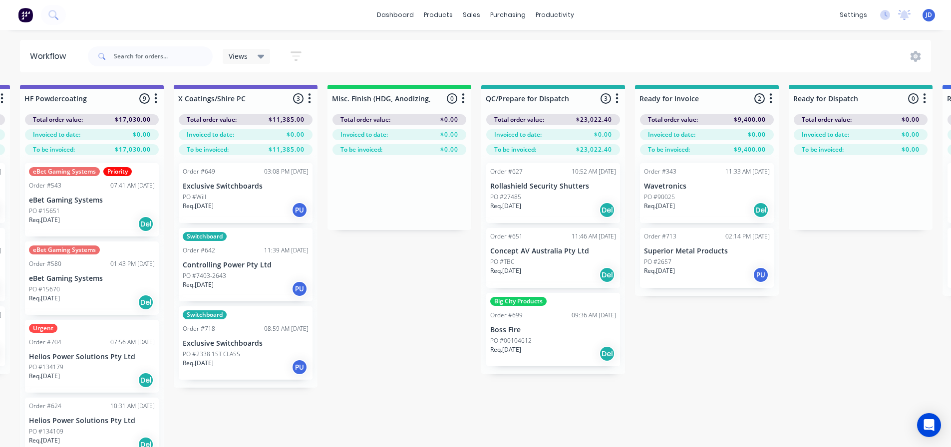
click at [687, 199] on div "PO #90025" at bounding box center [707, 197] width 126 height 9
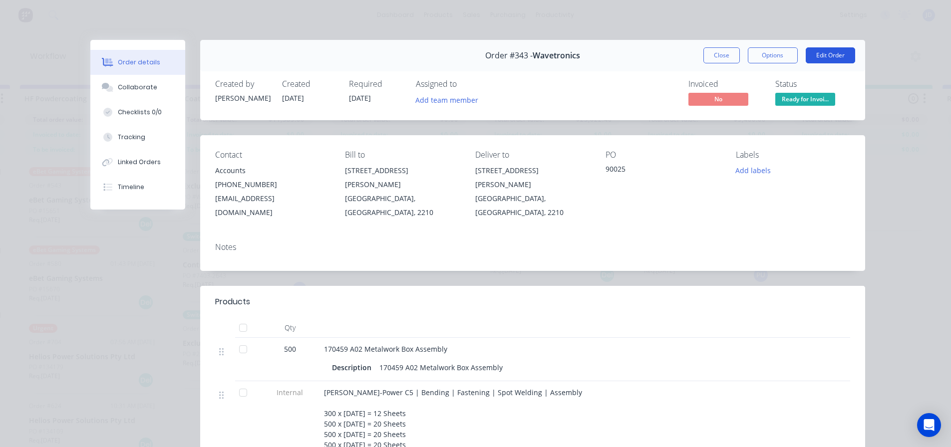
click at [813, 59] on button "Edit Order" at bounding box center [830, 55] width 49 height 16
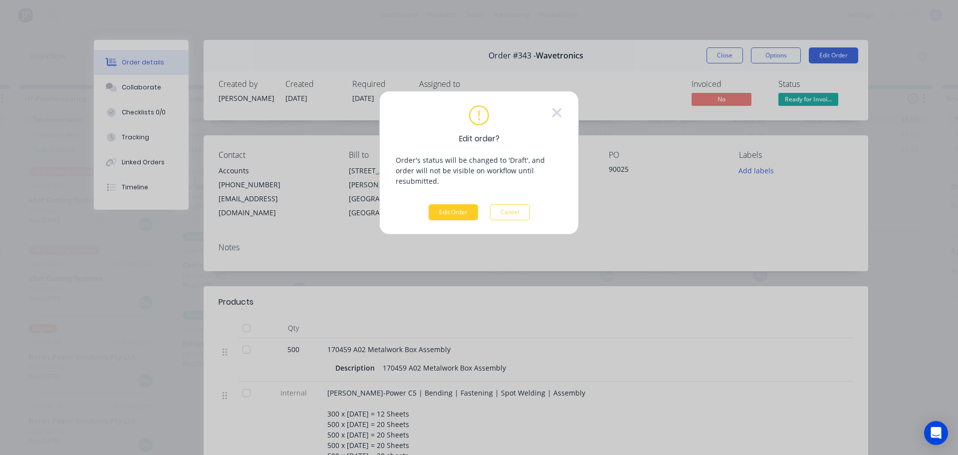
click at [459, 204] on button "Edit Order" at bounding box center [453, 212] width 49 height 16
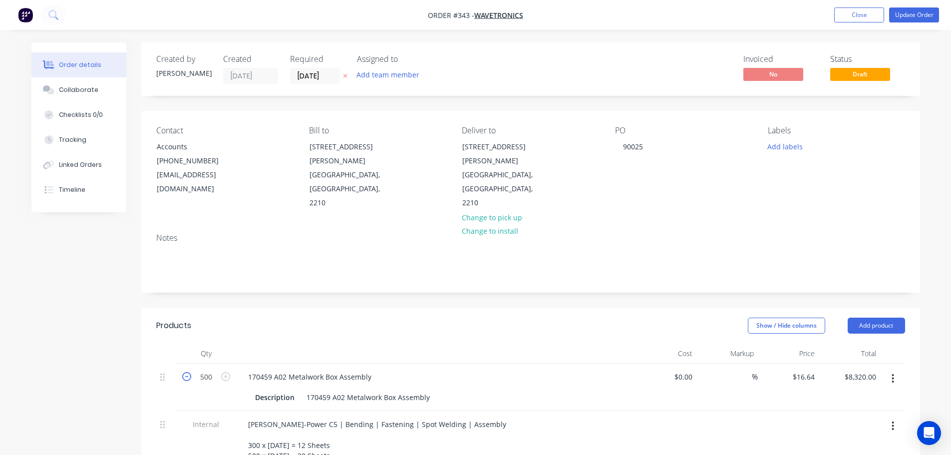
click at [189, 372] on icon "button" at bounding box center [186, 376] width 9 height 9
type input "499"
type input "$8,303.36"
click at [189, 372] on icon "button" at bounding box center [186, 376] width 9 height 9
type input "498"
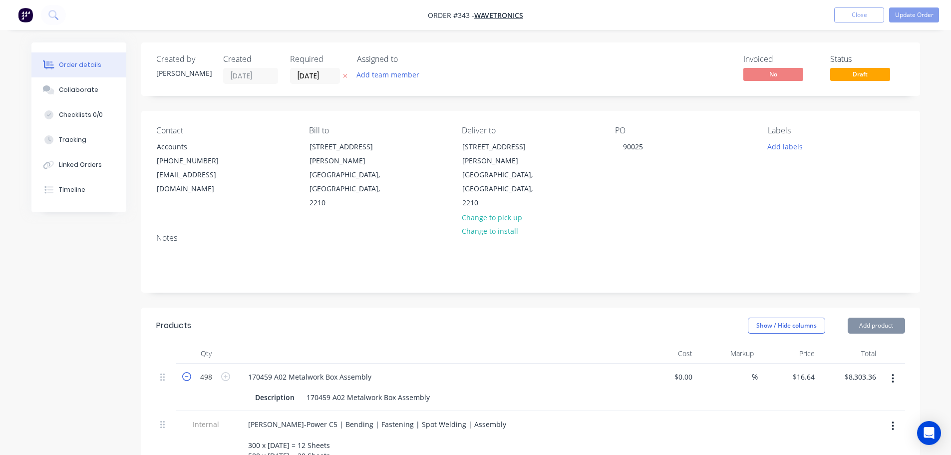
type input "$8,286.72"
click at [189, 372] on icon "button" at bounding box center [186, 376] width 9 height 9
type input "497"
type input "$8,270.08"
click at [907, 17] on button "Update Order" at bounding box center [914, 14] width 50 height 15
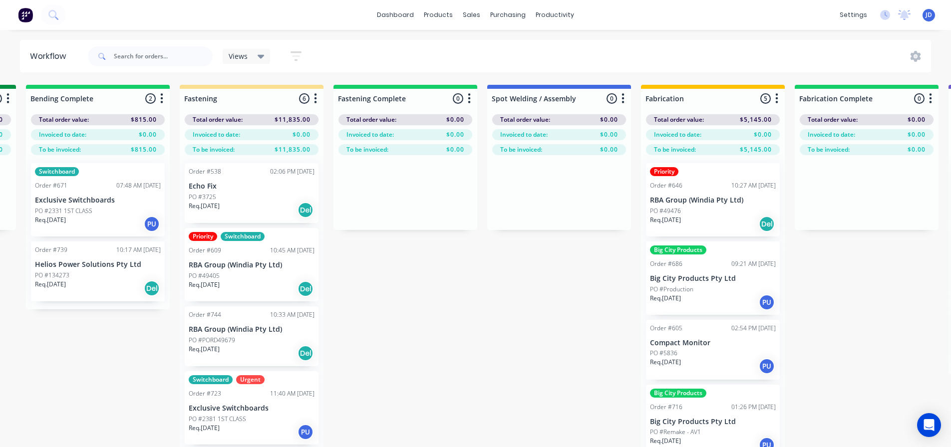
scroll to position [0, 3673]
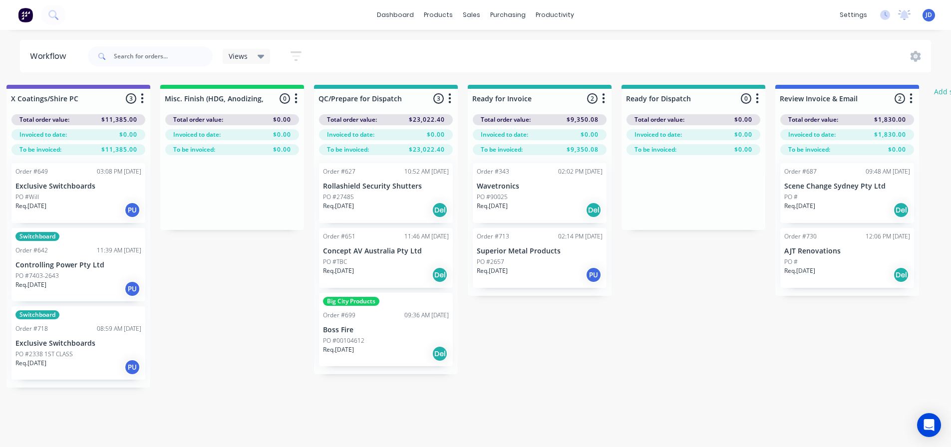
drag, startPoint x: 473, startPoint y: 266, endPoint x: 606, endPoint y: 249, distance: 134.3
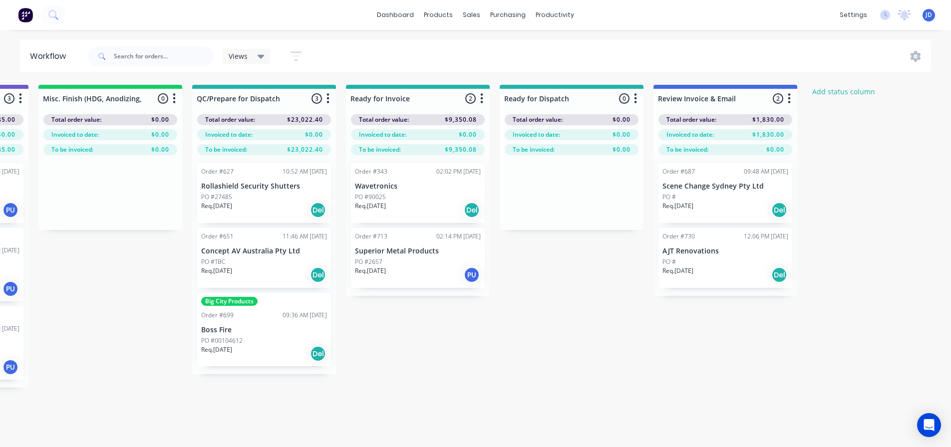
click at [265, 325] on div "Big City Products Order #699 09:36 AM [DATE] Boss Fire PO #00104612 Req. [DATE]…" at bounding box center [264, 329] width 134 height 73
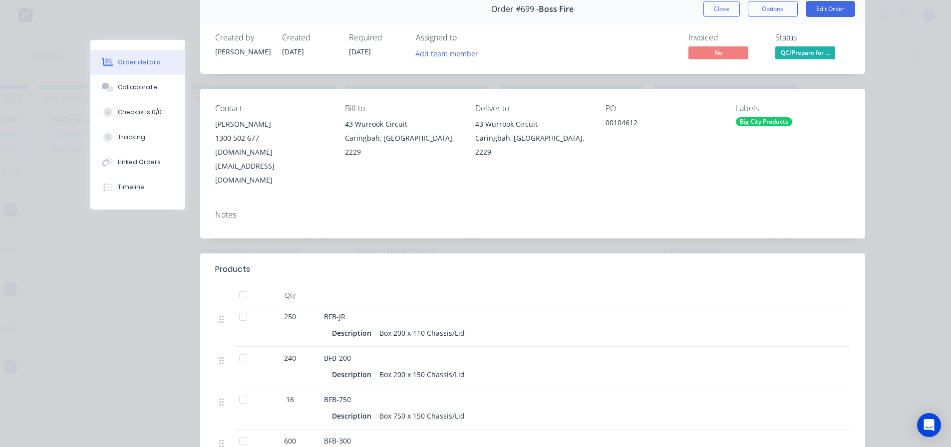
scroll to position [0, 0]
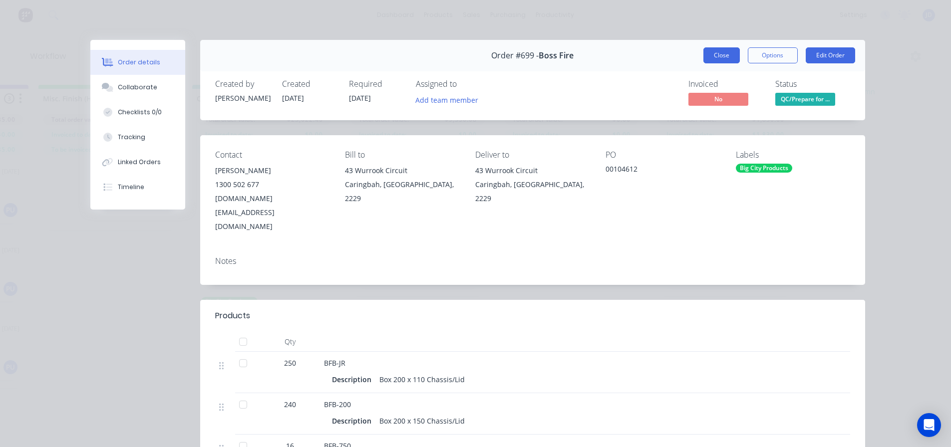
click at [714, 57] on button "Close" at bounding box center [721, 55] width 36 height 16
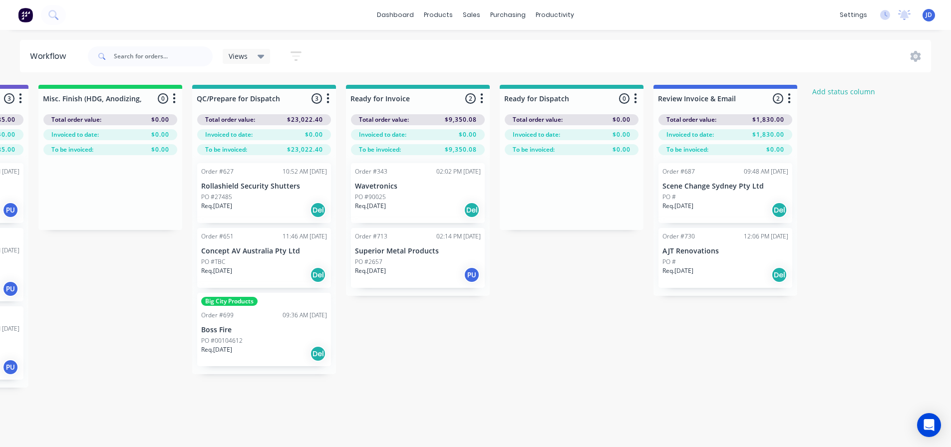
click at [414, 202] on div "Req. [DATE] Del" at bounding box center [418, 210] width 126 height 17
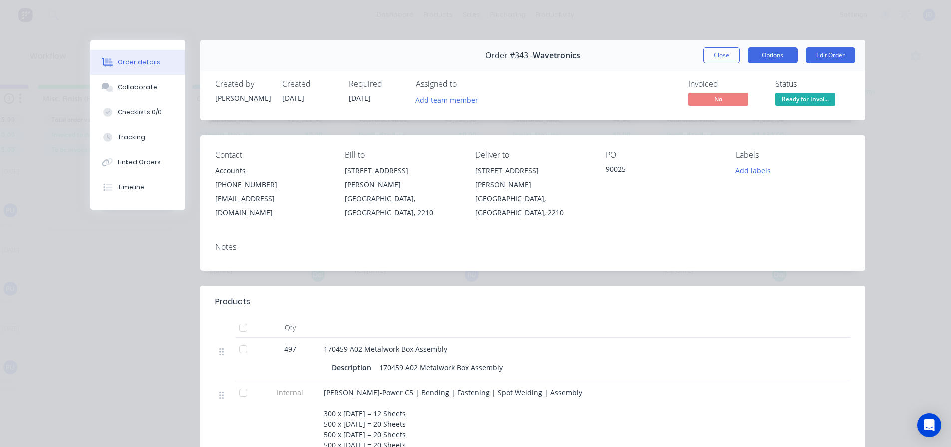
click at [789, 58] on button "Options" at bounding box center [773, 55] width 50 height 16
click at [131, 80] on button "Collaborate" at bounding box center [137, 87] width 95 height 25
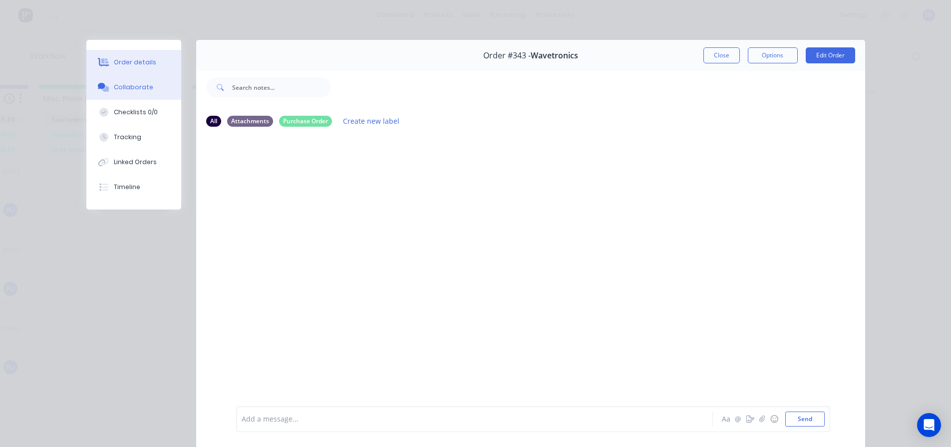
drag, startPoint x: 134, startPoint y: 84, endPoint x: 141, endPoint y: 69, distance: 17.0
click at [137, 79] on button "Collaborate" at bounding box center [133, 87] width 95 height 25
click at [141, 67] on button "Order details" at bounding box center [133, 62] width 95 height 25
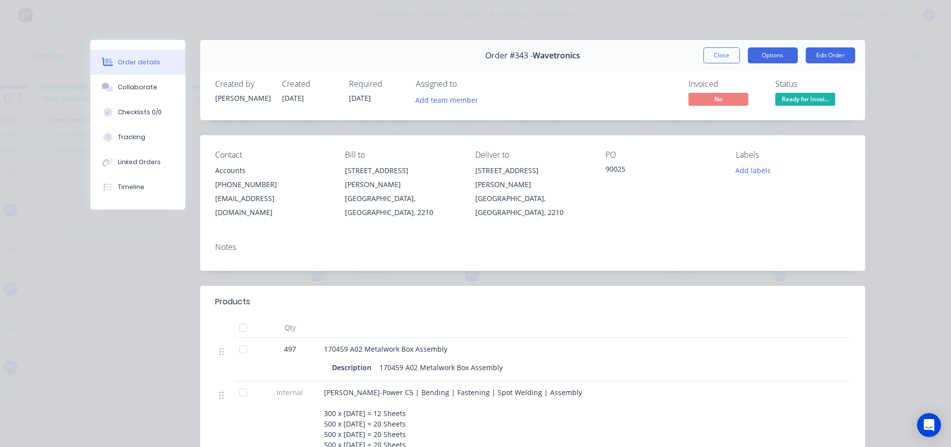
click at [791, 58] on button "Options" at bounding box center [773, 55] width 50 height 16
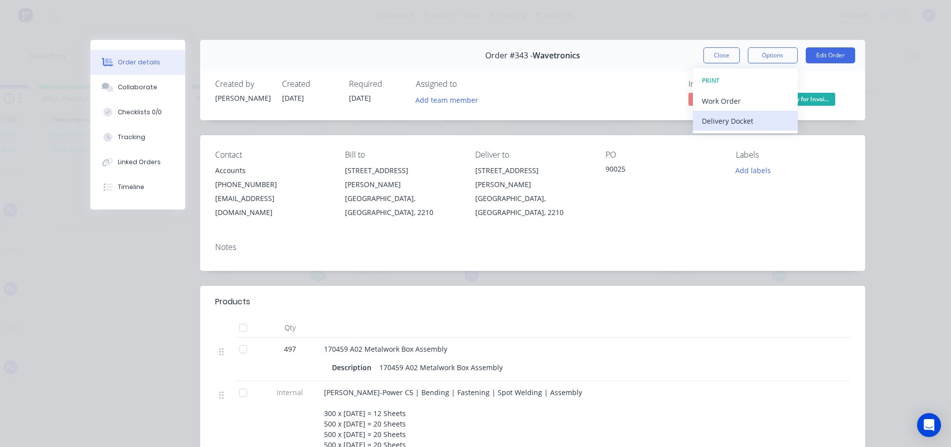
click at [732, 125] on div "Delivery Docket" at bounding box center [745, 121] width 87 height 14
click at [735, 122] on div "Standard" at bounding box center [745, 121] width 87 height 14
click at [644, 262] on div "Order #343 - Wavetronics Close Options Edit Order Created by [PERSON_NAME] Crea…" at bounding box center [477, 344] width 775 height 609
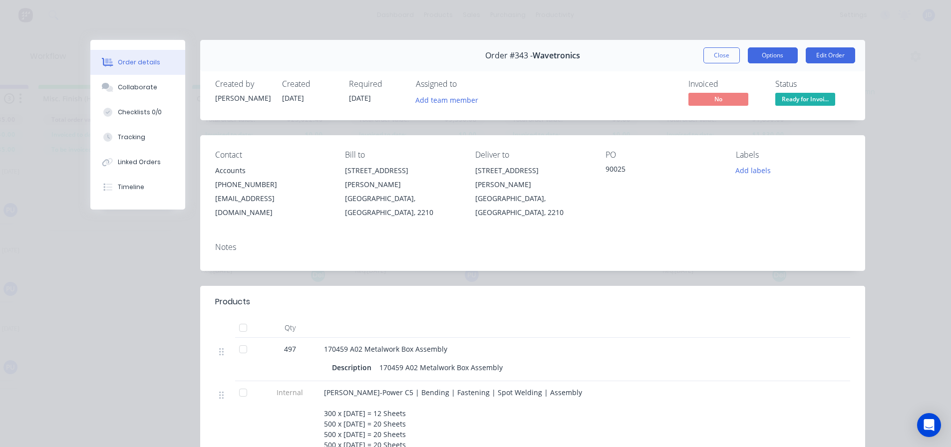
click at [772, 62] on button "Options" at bounding box center [773, 55] width 50 height 16
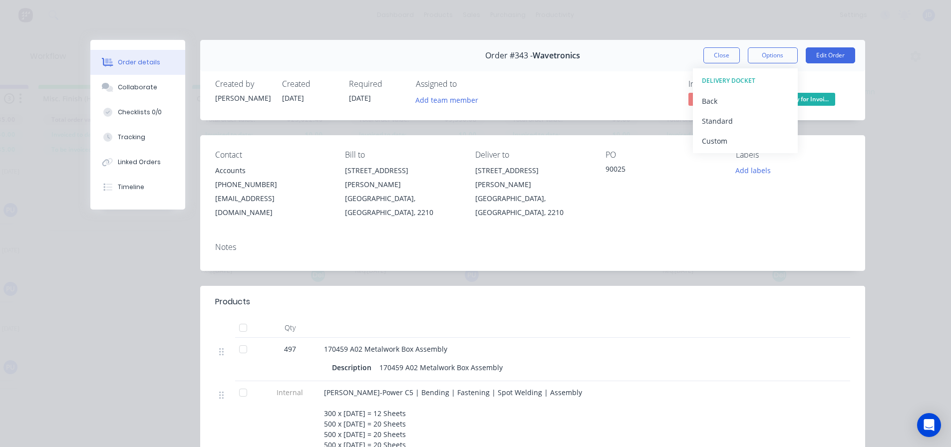
click at [654, 259] on div "Order #343 - Wavetronics Close Options DELIVERY DOCKET Back Standard Custom Edi…" at bounding box center [477, 344] width 775 height 609
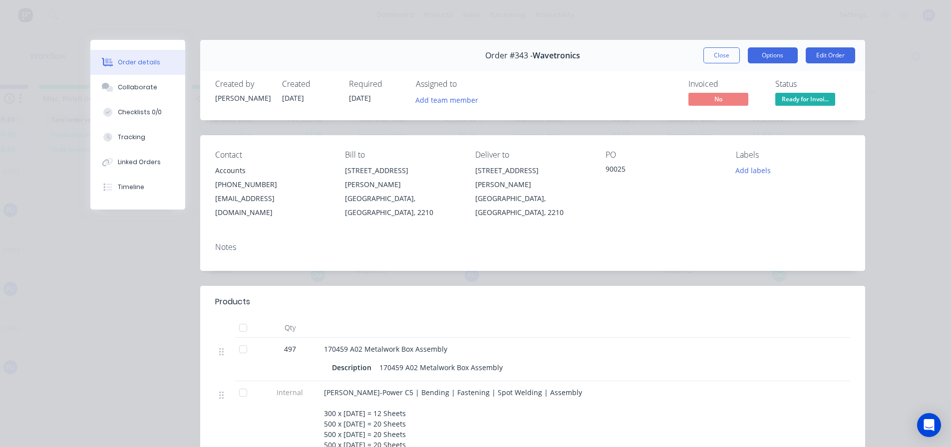
click at [768, 49] on button "Options" at bounding box center [773, 55] width 50 height 16
click at [688, 257] on div "Notes" at bounding box center [532, 253] width 665 height 36
drag, startPoint x: 154, startPoint y: 81, endPoint x: 158, endPoint y: 65, distance: 16.9
click at [156, 79] on button "Collaborate" at bounding box center [137, 87] width 95 height 25
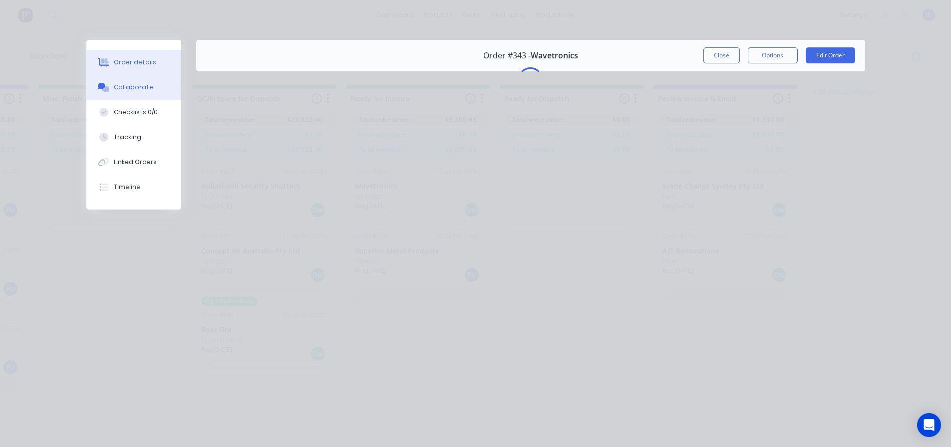
click at [155, 64] on button "Order details" at bounding box center [133, 62] width 95 height 25
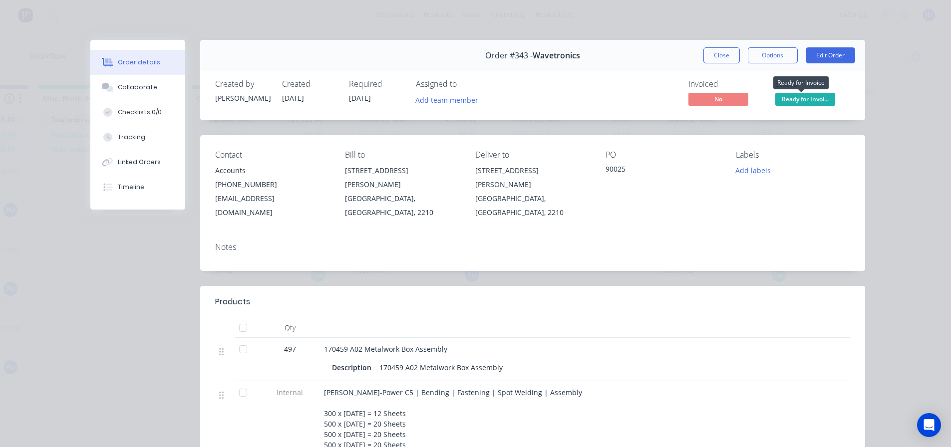
drag, startPoint x: 772, startPoint y: 94, endPoint x: 788, endPoint y: 101, distance: 17.2
click at [775, 94] on span "Ready for Invoi..." at bounding box center [805, 99] width 60 height 12
click at [719, 61] on button "Close" at bounding box center [721, 55] width 36 height 16
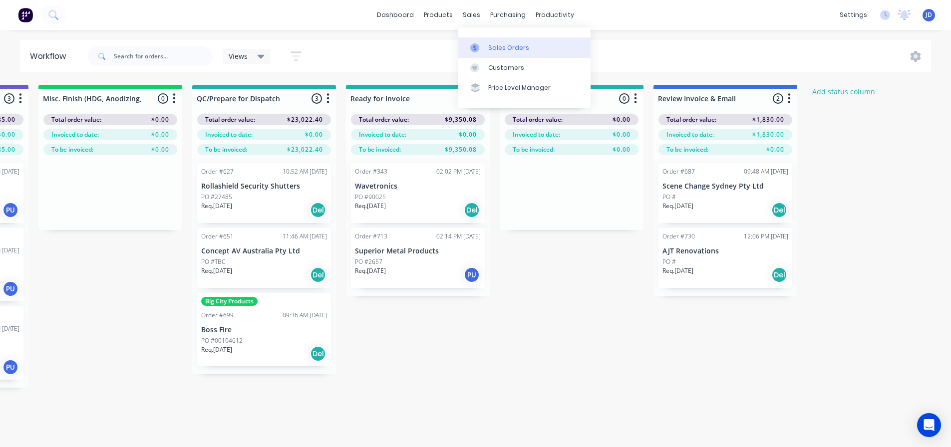
click at [471, 52] on icon at bounding box center [474, 47] width 9 height 9
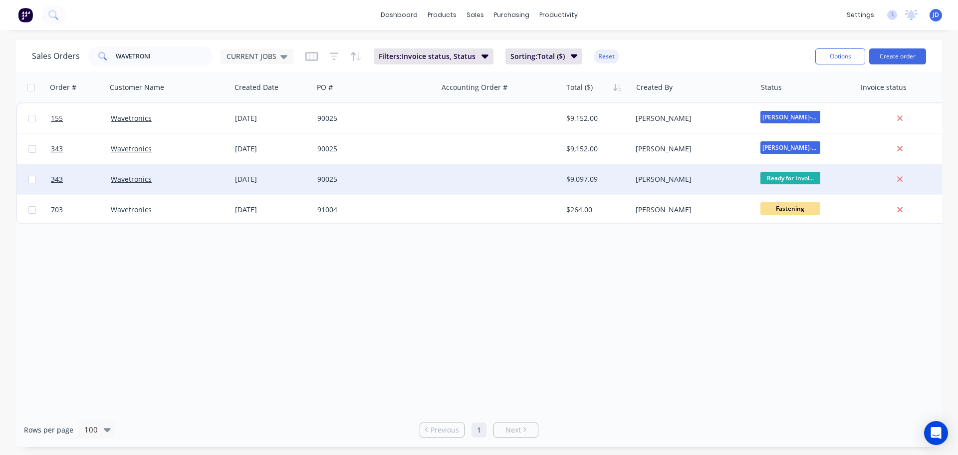
click at [510, 184] on div at bounding box center [500, 179] width 124 height 30
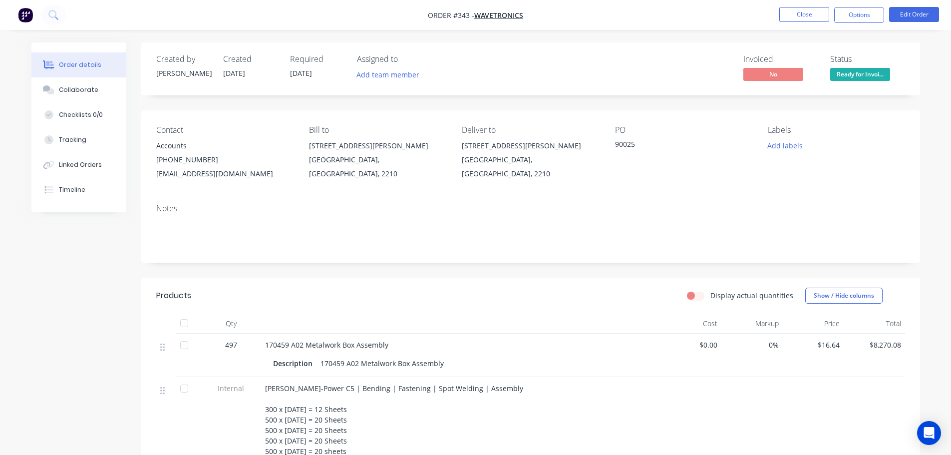
drag, startPoint x: 850, startPoint y: 71, endPoint x: 837, endPoint y: 88, distance: 21.4
click at [849, 70] on span "Ready for Invoi..." at bounding box center [860, 74] width 60 height 12
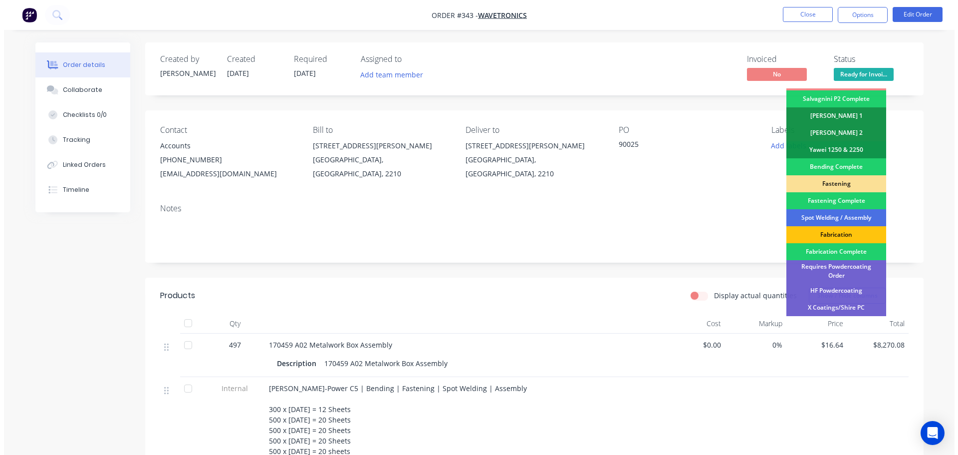
scroll to position [292, 0]
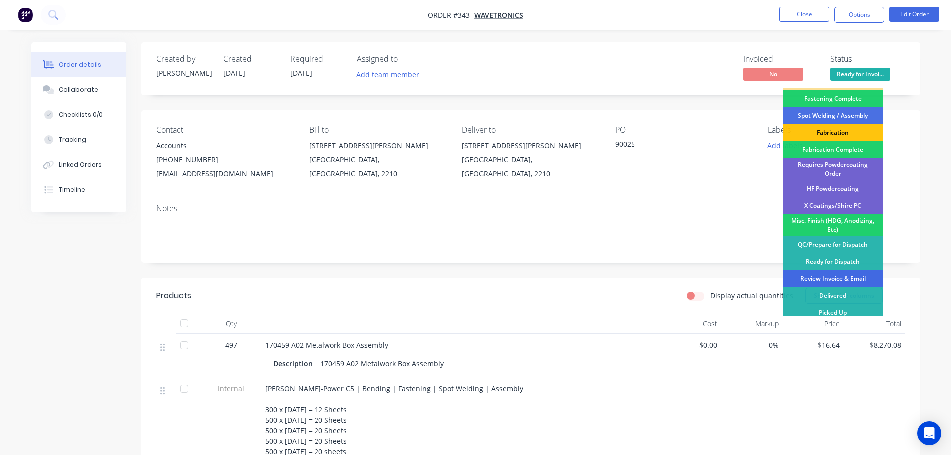
click at [833, 270] on div "Review Invoice & Email" at bounding box center [833, 278] width 100 height 17
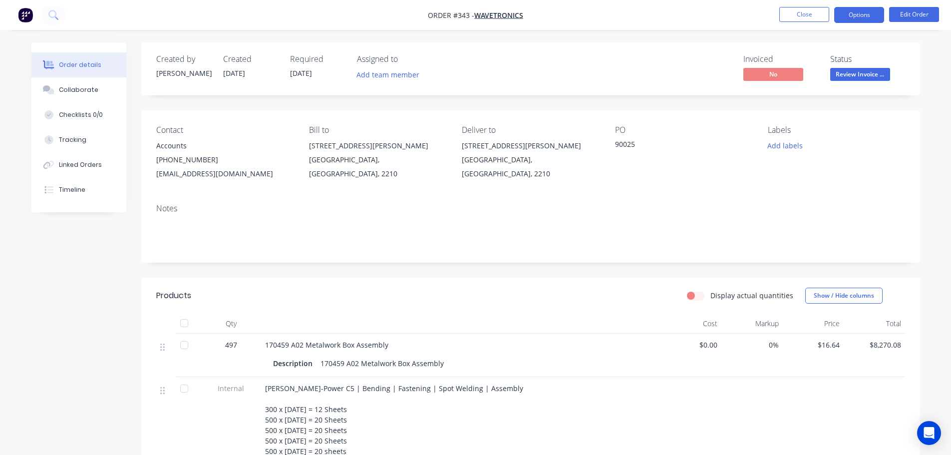
click at [863, 15] on button "Options" at bounding box center [859, 15] width 50 height 16
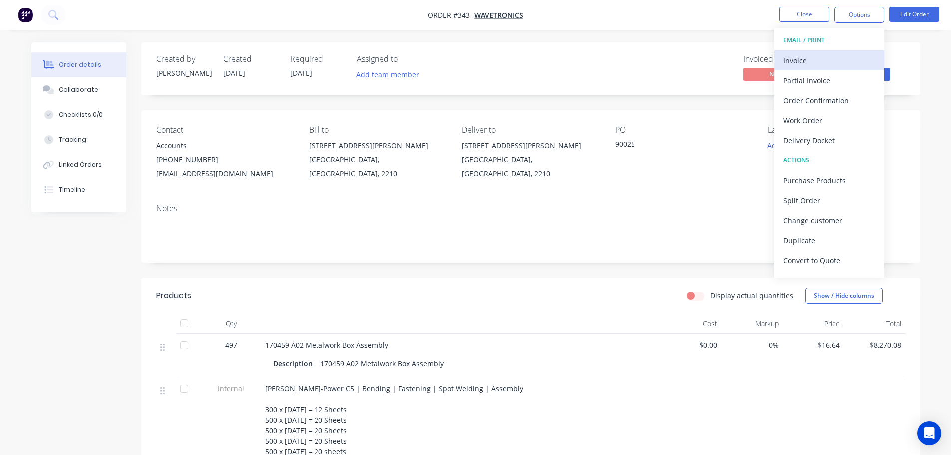
click at [832, 53] on button "Invoice" at bounding box center [829, 60] width 110 height 20
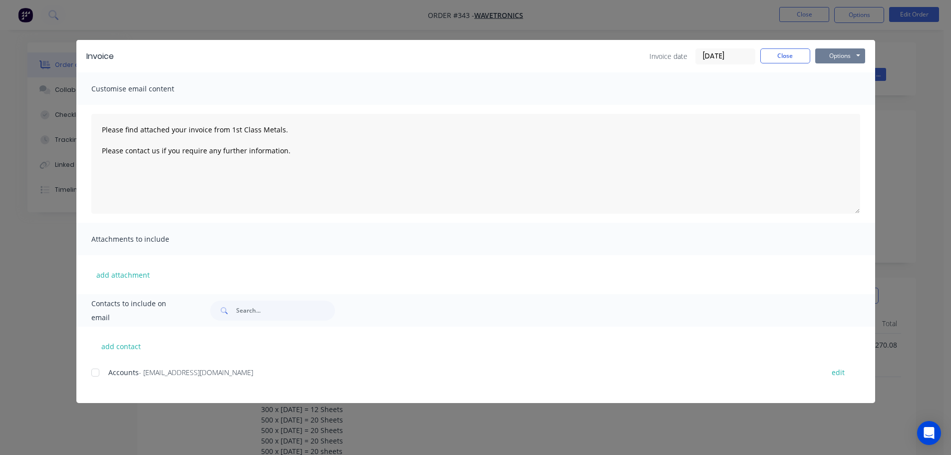
click at [834, 56] on button "Options" at bounding box center [840, 55] width 50 height 15
click at [842, 88] on button "Print" at bounding box center [847, 90] width 64 height 16
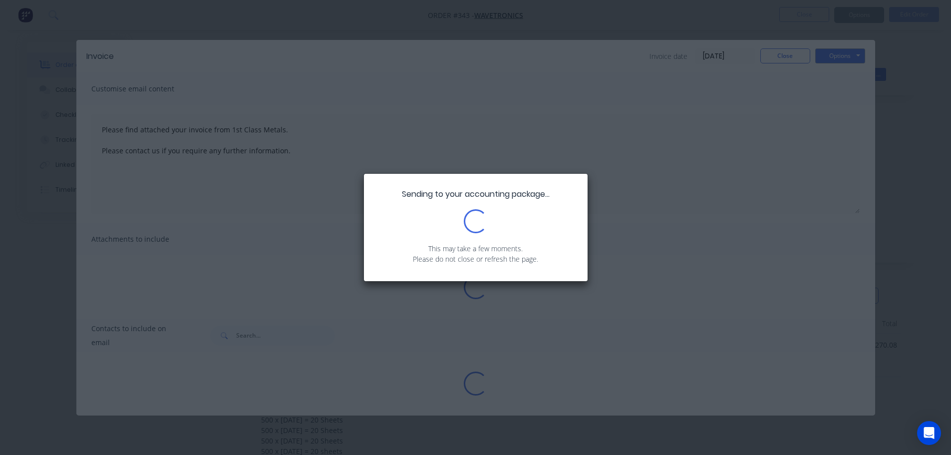
type textarea "Please find attached your invoice from 1st Class Metals. Please contact us if y…"
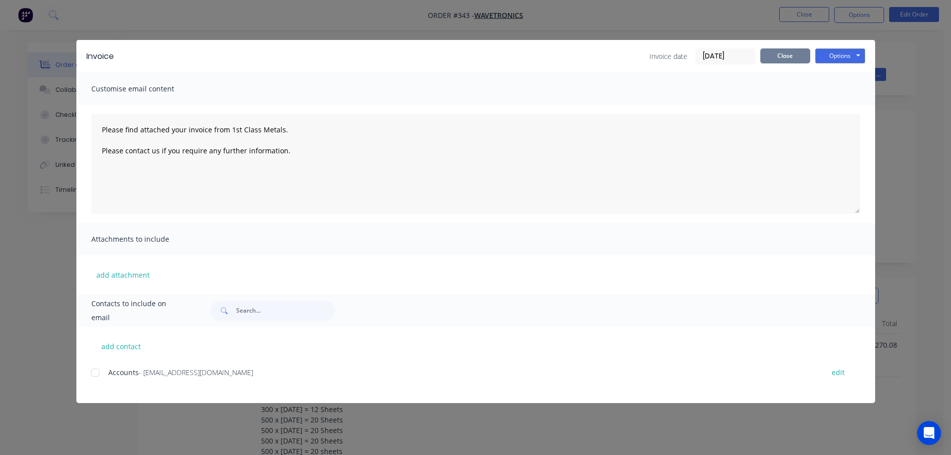
click at [787, 58] on button "Close" at bounding box center [785, 55] width 50 height 15
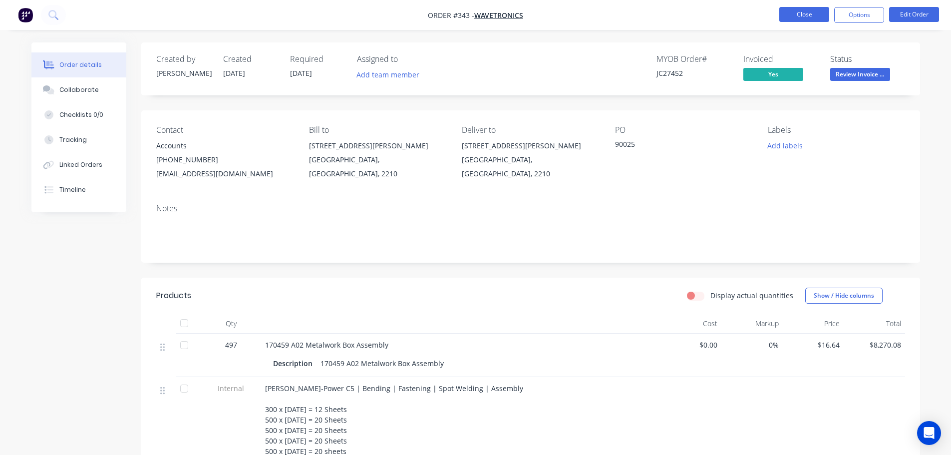
click at [807, 13] on button "Close" at bounding box center [804, 14] width 50 height 15
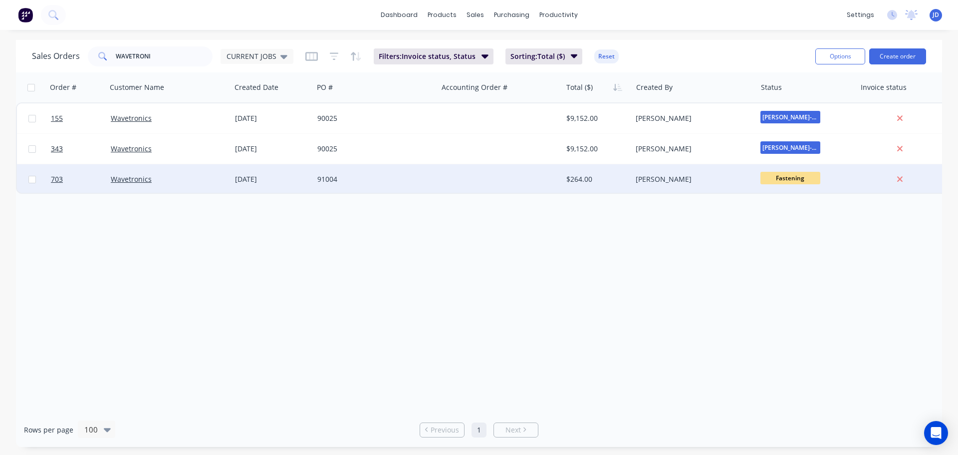
click at [583, 183] on div "$264.00" at bounding box center [596, 179] width 58 height 10
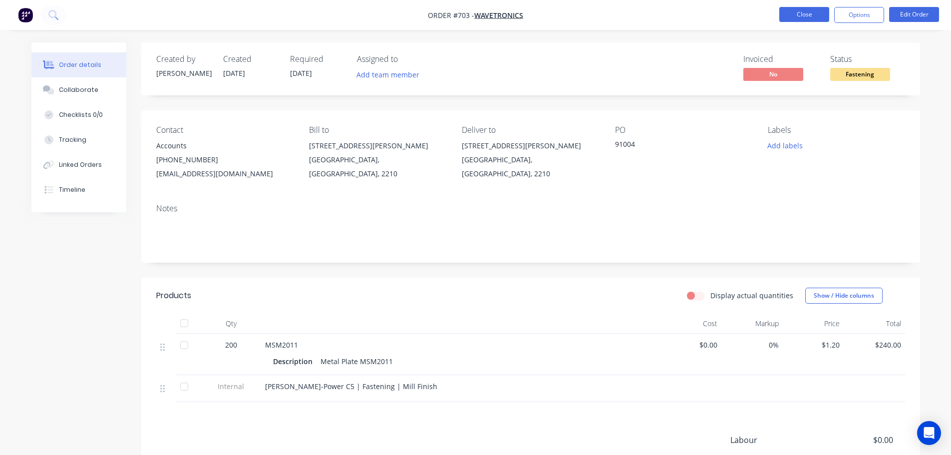
click at [802, 14] on button "Close" at bounding box center [804, 14] width 50 height 15
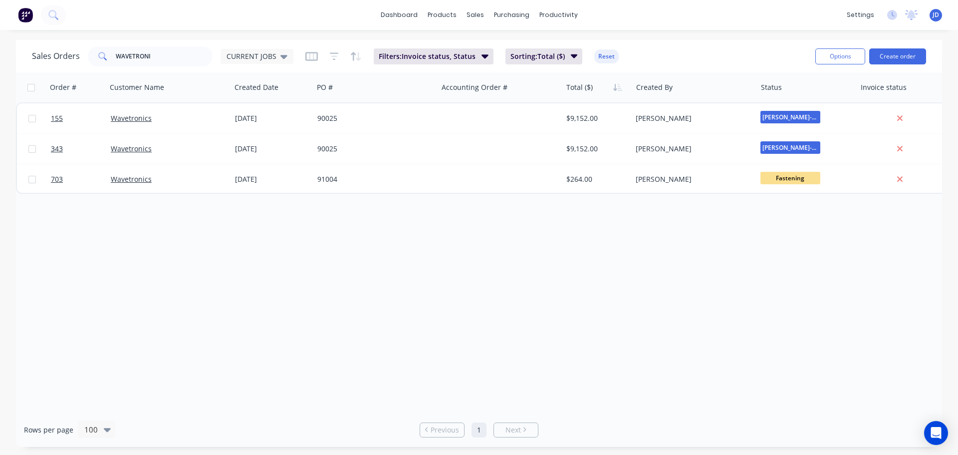
click at [714, 244] on div "Order # Customer Name Created Date PO # Accounting Order # Total ($) Created By…" at bounding box center [479, 242] width 926 height 340
drag, startPoint x: 495, startPoint y: 55, endPoint x: 499, endPoint y: 51, distance: 5.6
click at [495, 55] on link "Sales Orders" at bounding box center [528, 47] width 132 height 20
click at [556, 46] on div at bounding box center [550, 47] width 15 height 9
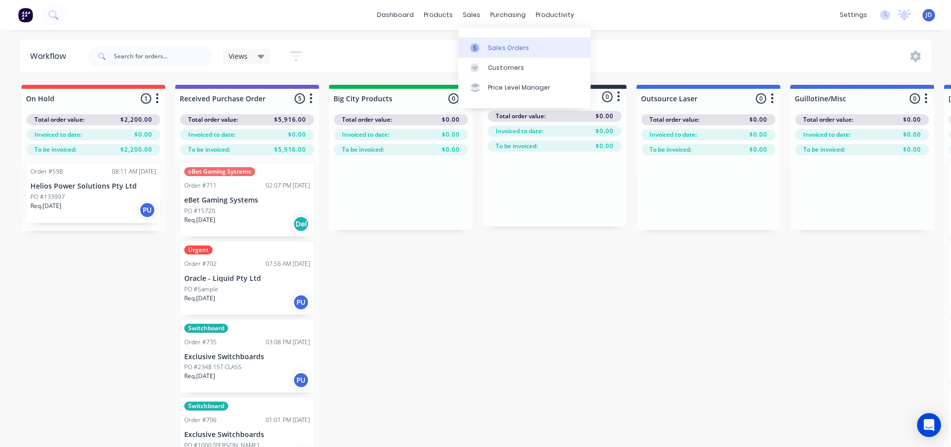
click at [476, 45] on icon at bounding box center [474, 47] width 9 height 9
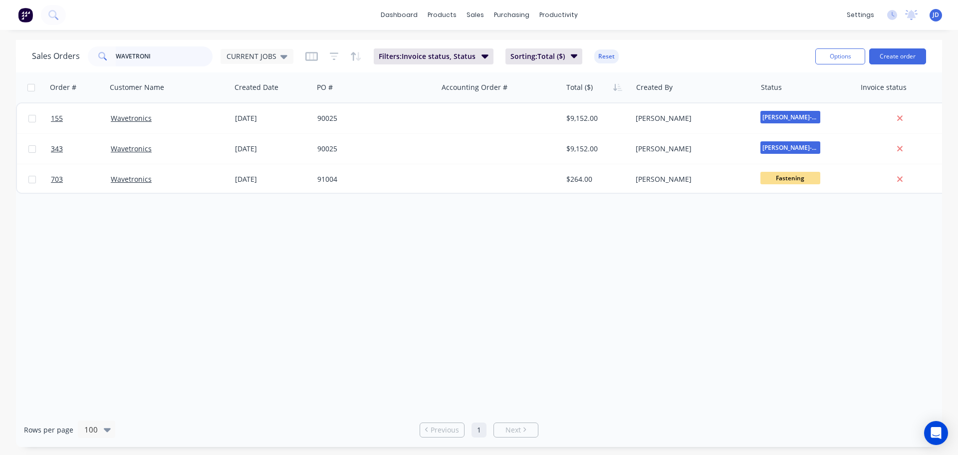
click at [86, 48] on div "Sales Orders WAVETRONI CURRENT JOBS" at bounding box center [163, 56] width 262 height 20
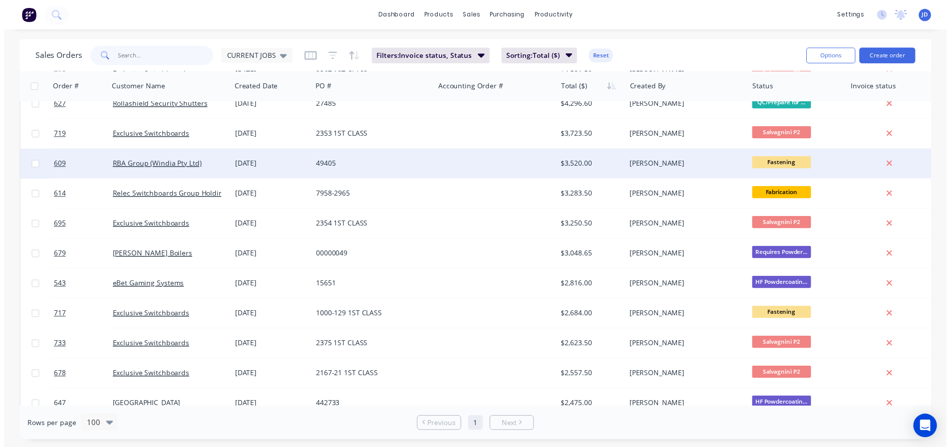
scroll to position [349, 0]
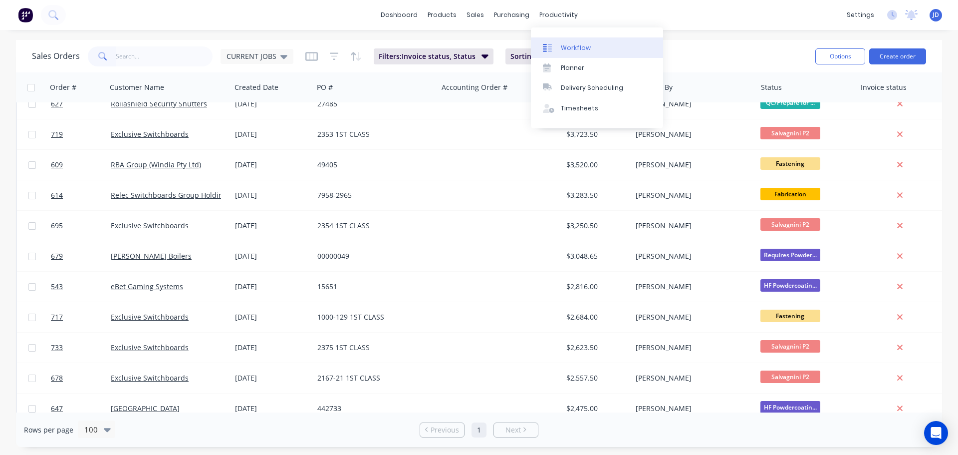
click at [554, 48] on div at bounding box center [550, 47] width 15 height 9
